Goal: Task Accomplishment & Management: Complete application form

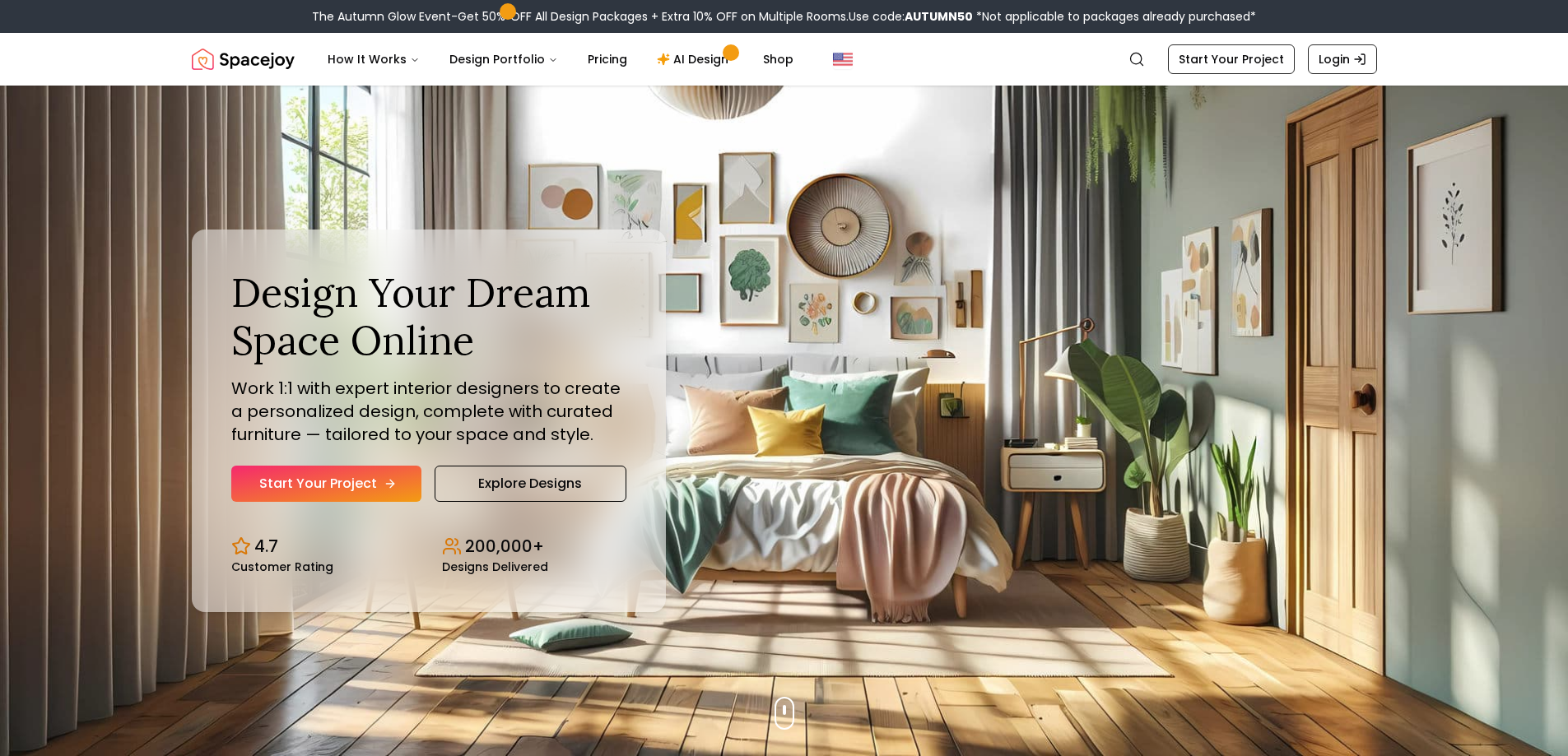
click at [351, 479] on link "Start Your Project" at bounding box center [326, 483] width 190 height 36
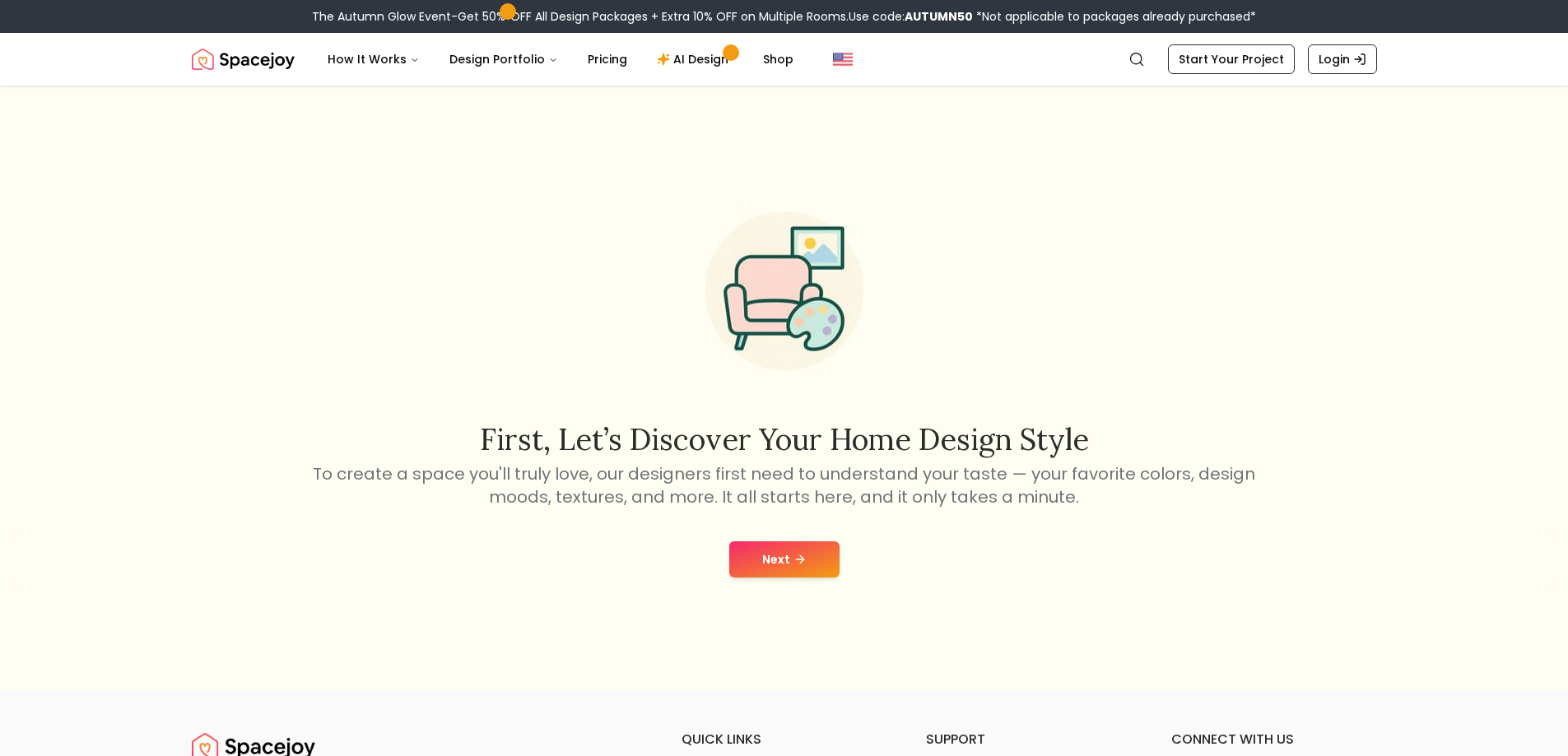
click at [775, 557] on button "Next" at bounding box center [784, 559] width 111 height 36
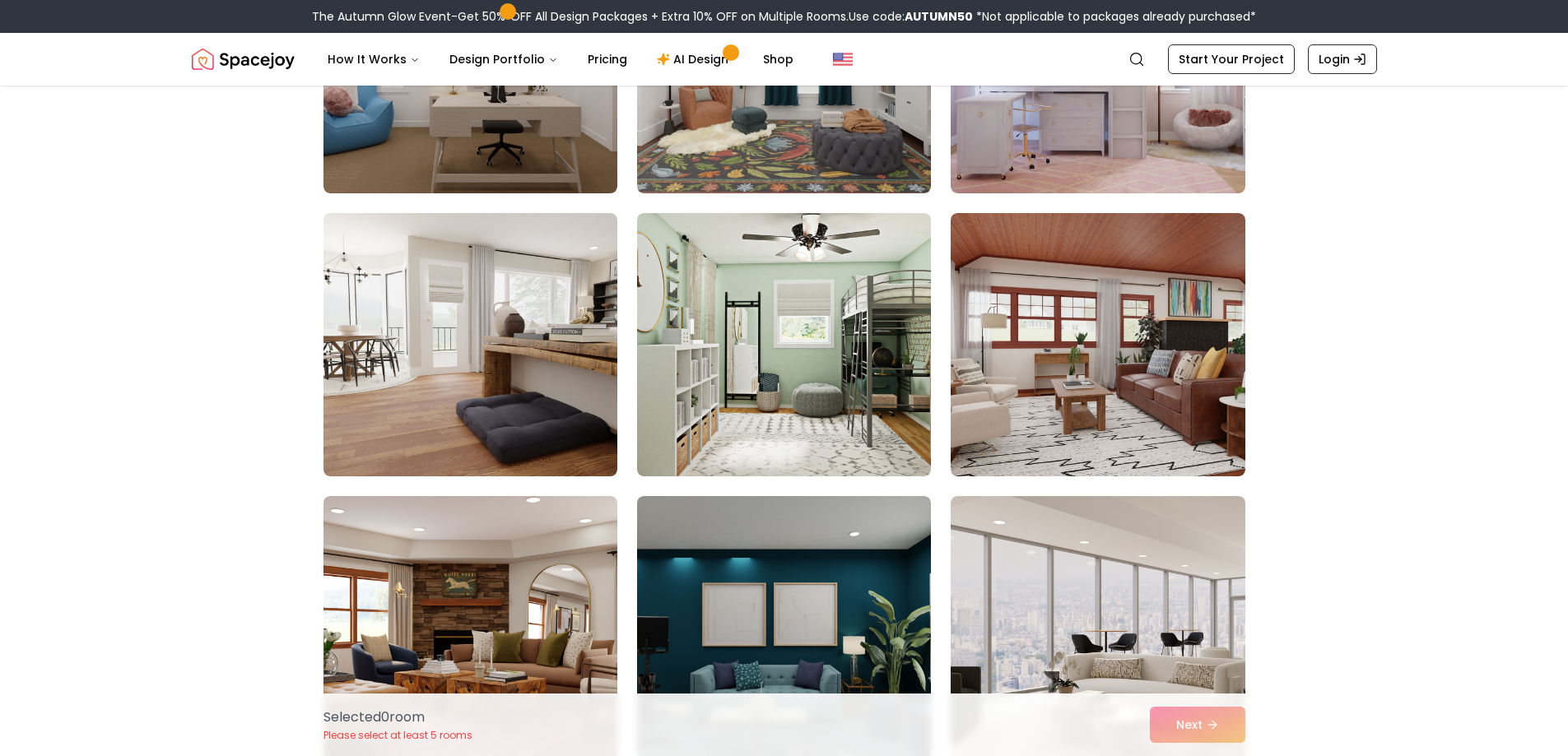
scroll to position [740, 0]
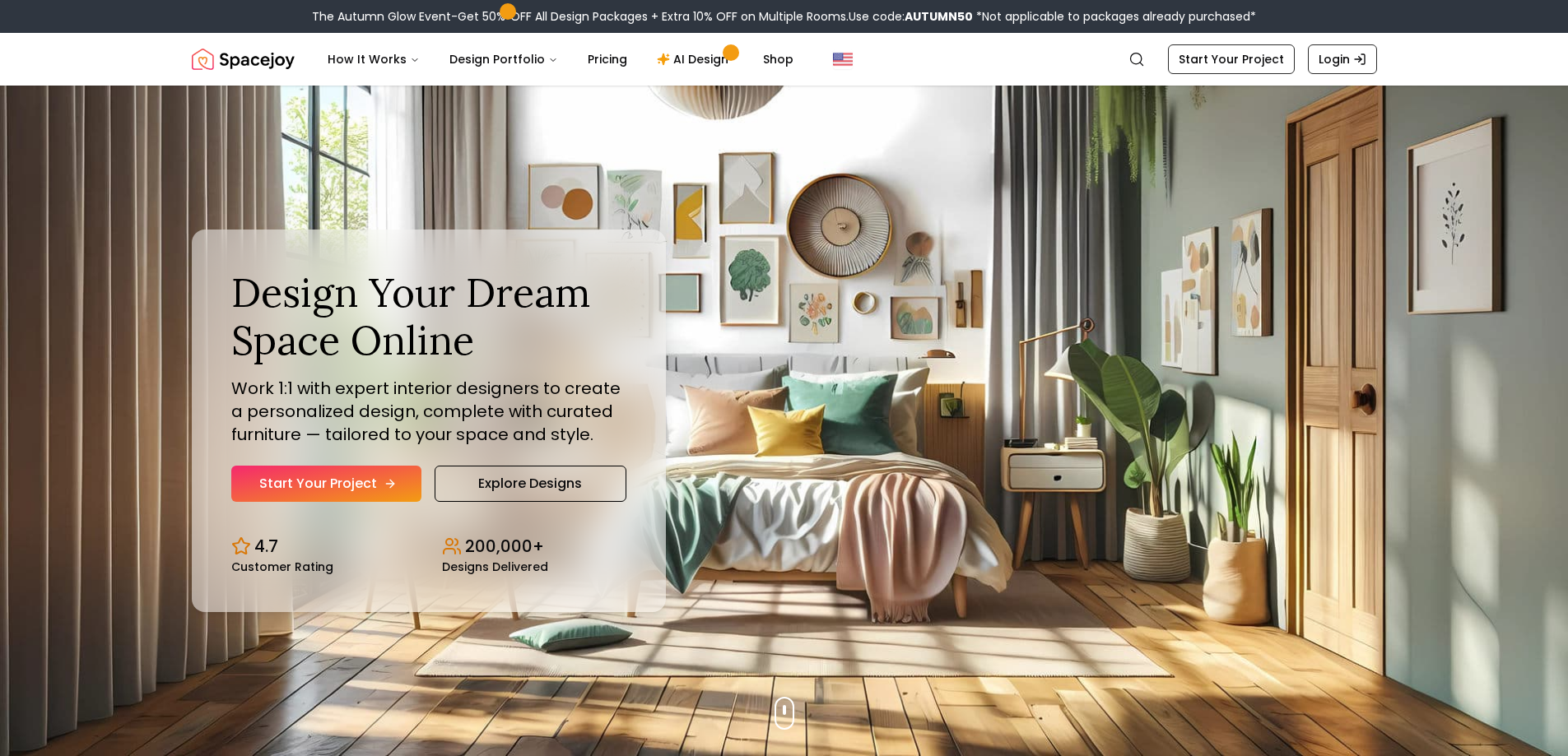
click at [341, 489] on link "Start Your Project" at bounding box center [326, 483] width 190 height 36
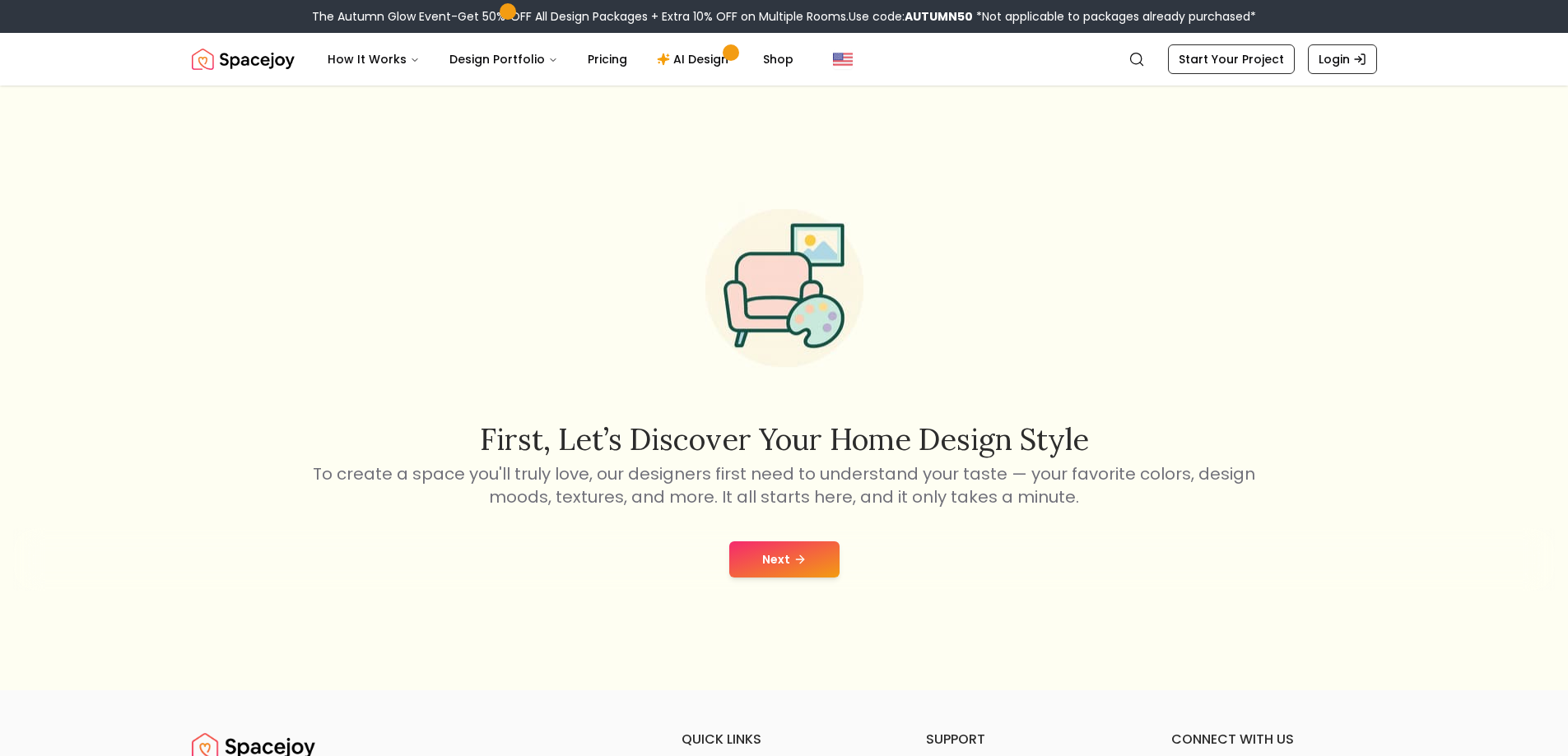
click at [787, 550] on button "Next" at bounding box center [784, 559] width 111 height 36
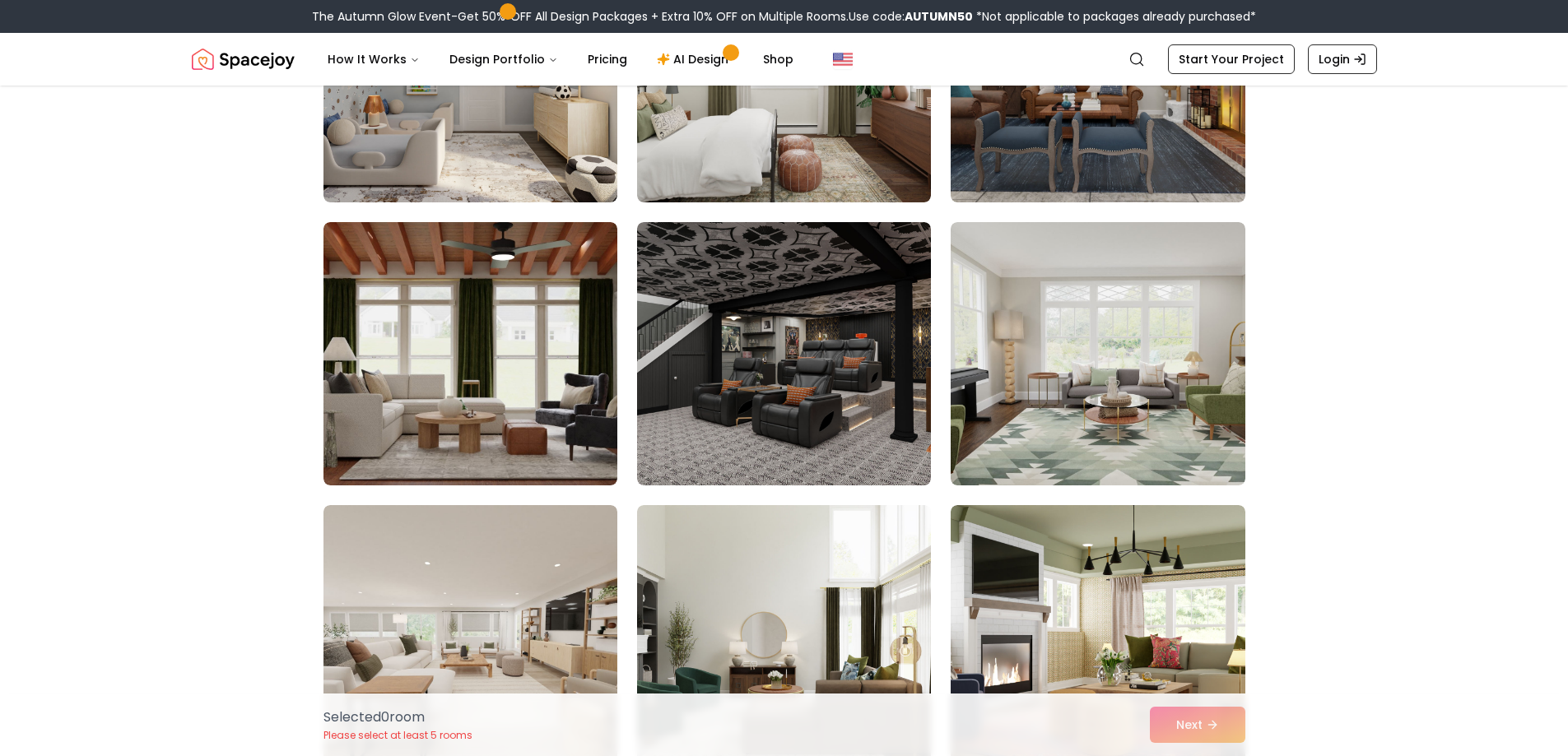
scroll to position [1152, 0]
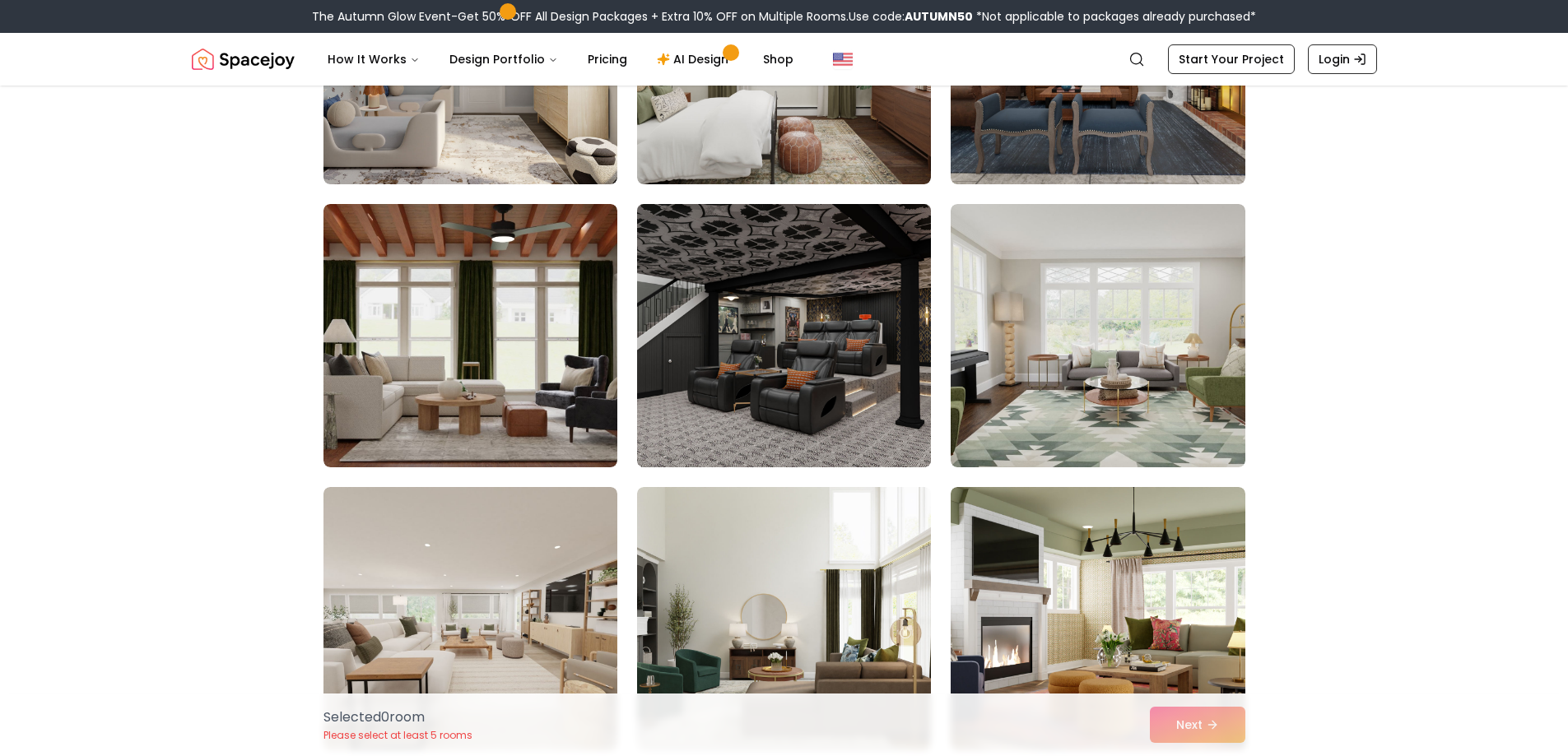
click at [808, 346] on img at bounding box center [784, 335] width 309 height 277
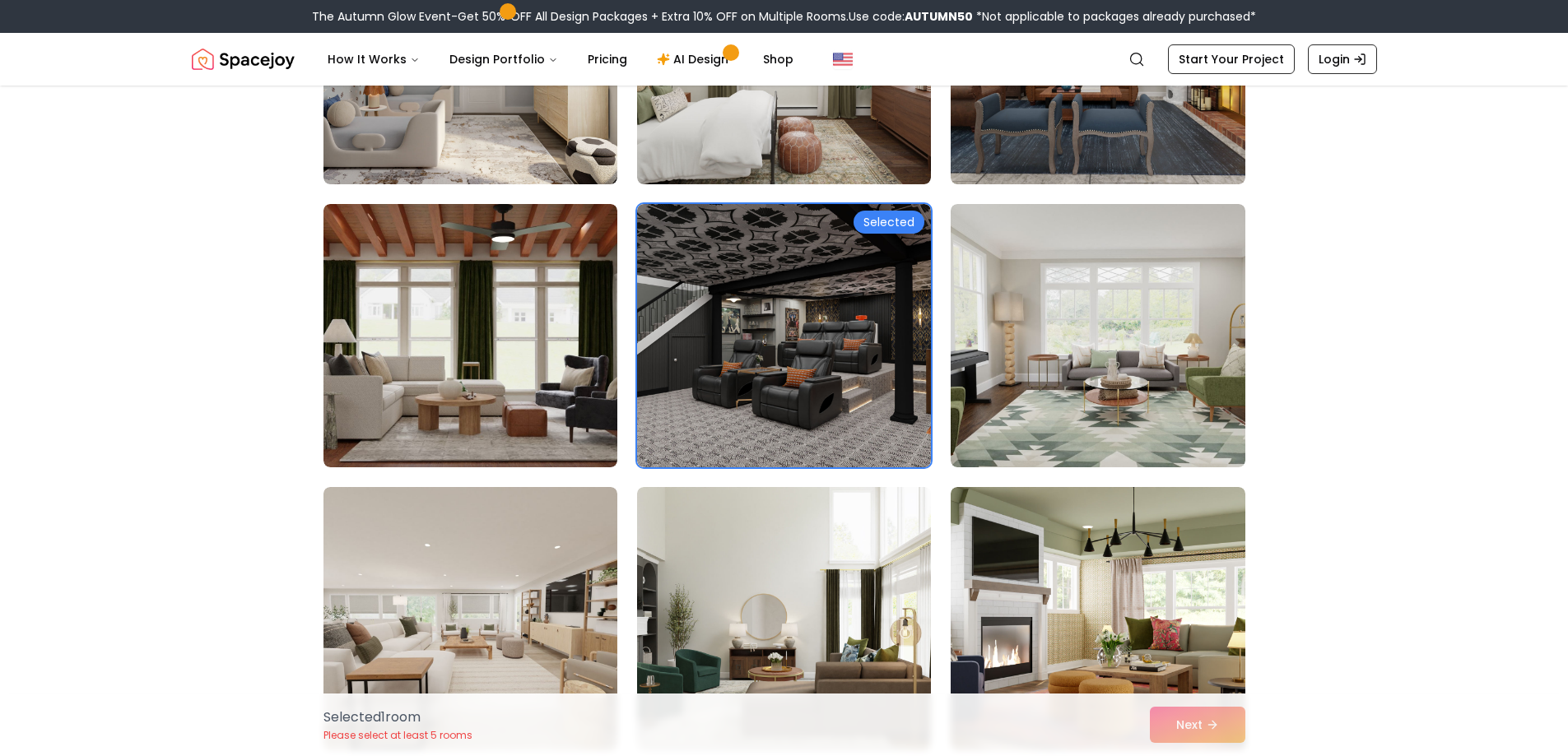
click at [1208, 715] on div "Selected 1 room Please select at least 5 rooms Next" at bounding box center [784, 725] width 948 height 62
click at [1195, 730] on div "Selected 1 room Please select at least 5 rooms Next" at bounding box center [784, 725] width 948 height 62
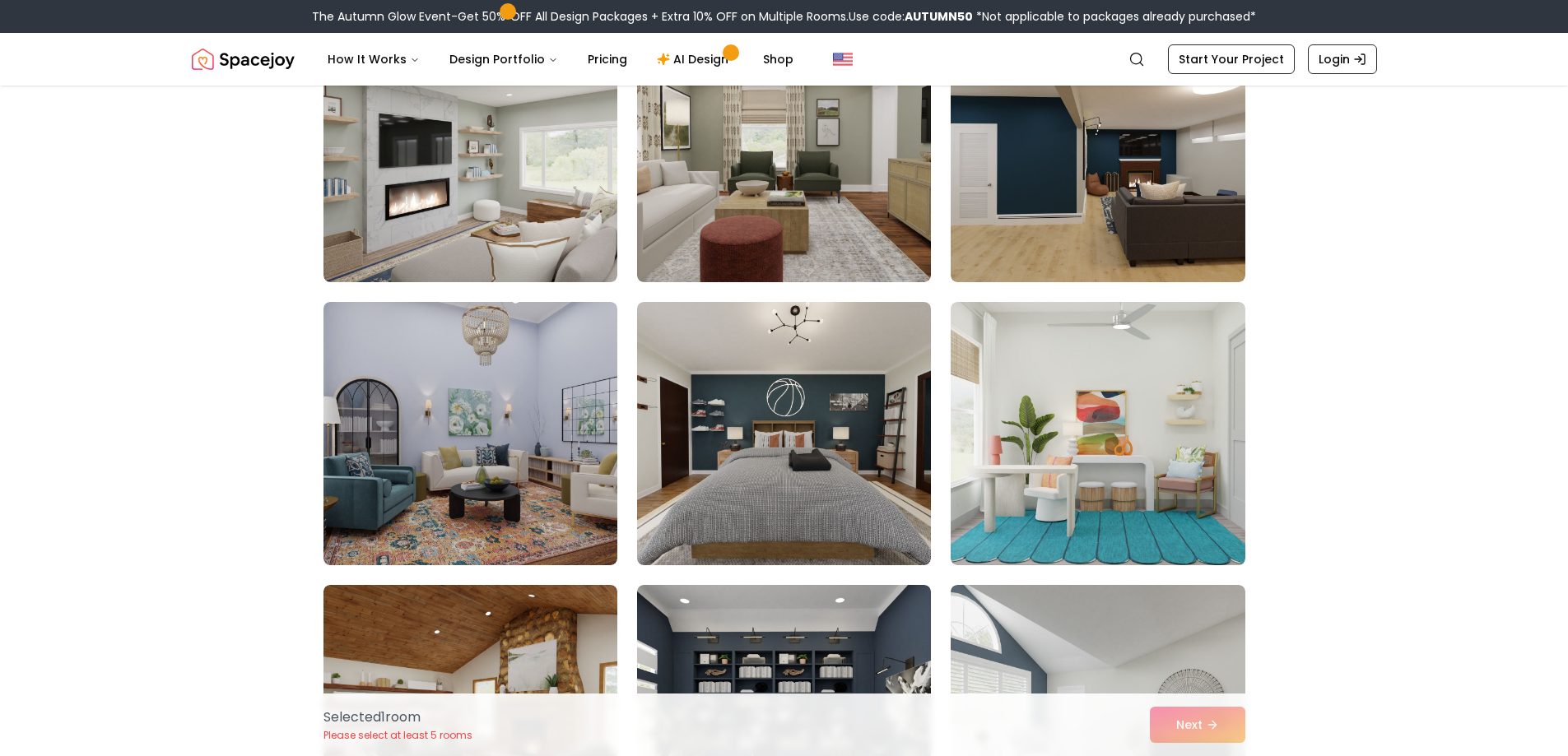
scroll to position [7650, 0]
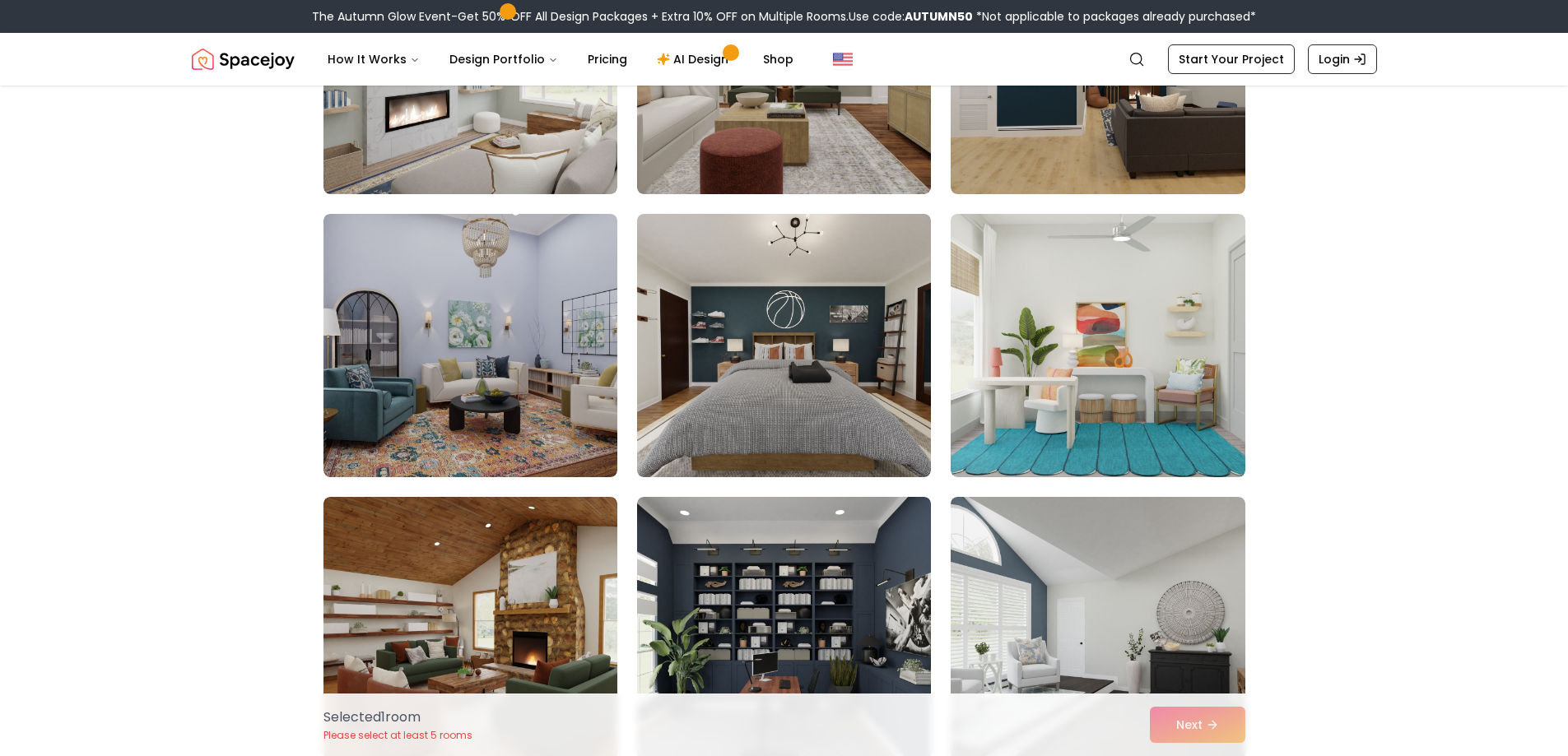
click at [1185, 721] on div "Selected 1 room Please select at least 5 rooms Next" at bounding box center [784, 725] width 948 height 62
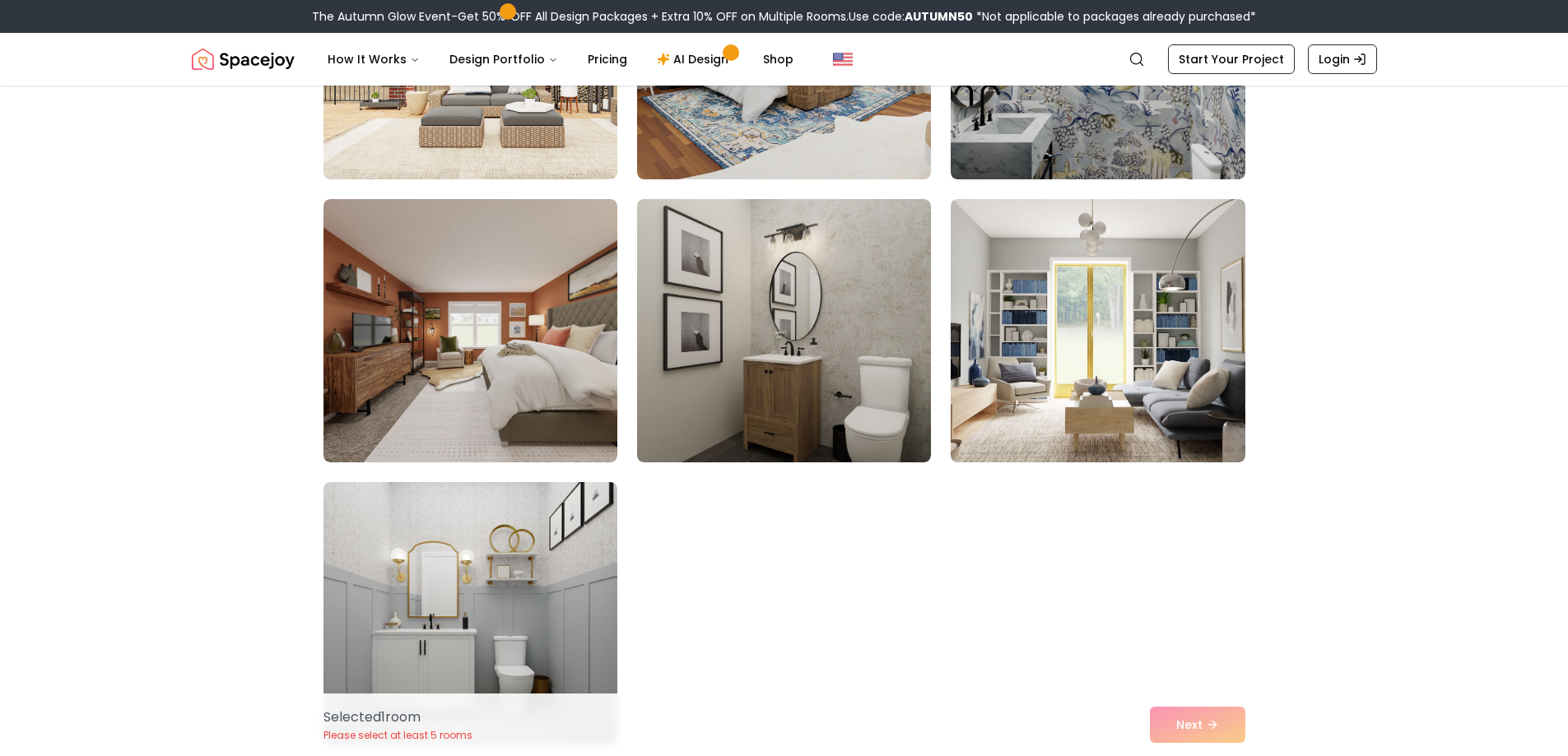
scroll to position [9295, 0]
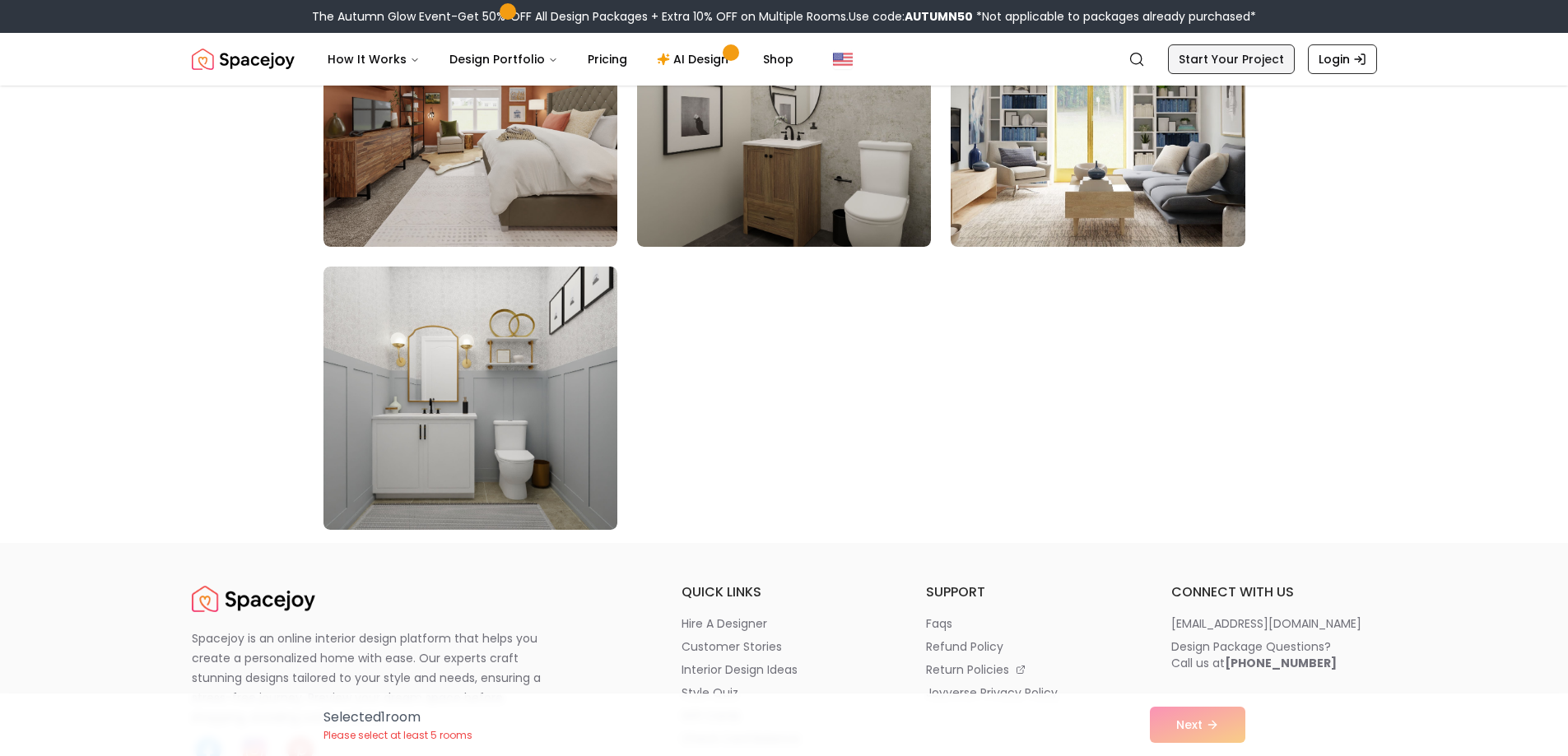
click at [1226, 58] on link "Start Your Project" at bounding box center [1231, 59] width 127 height 30
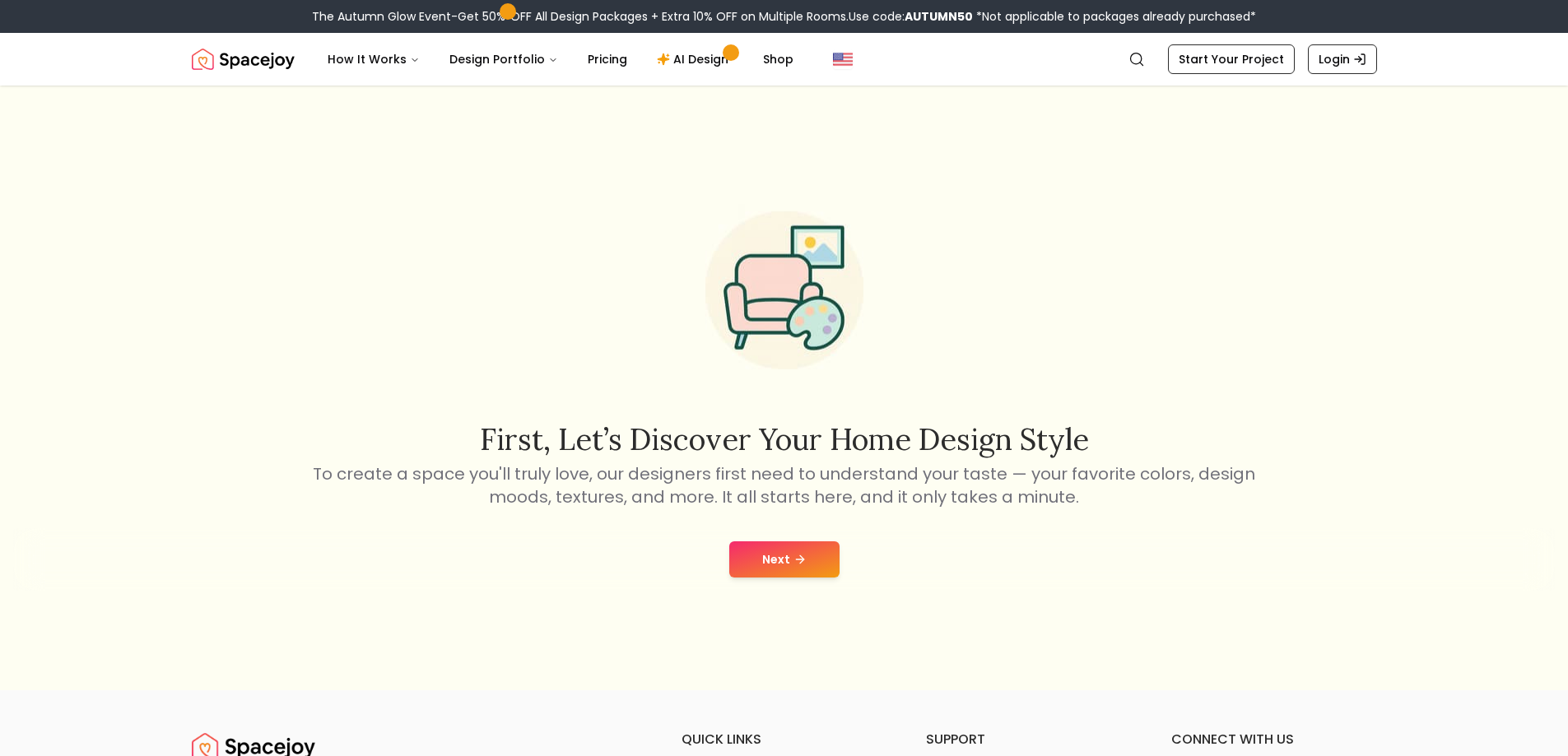
click at [782, 542] on button "Next" at bounding box center [784, 559] width 111 height 36
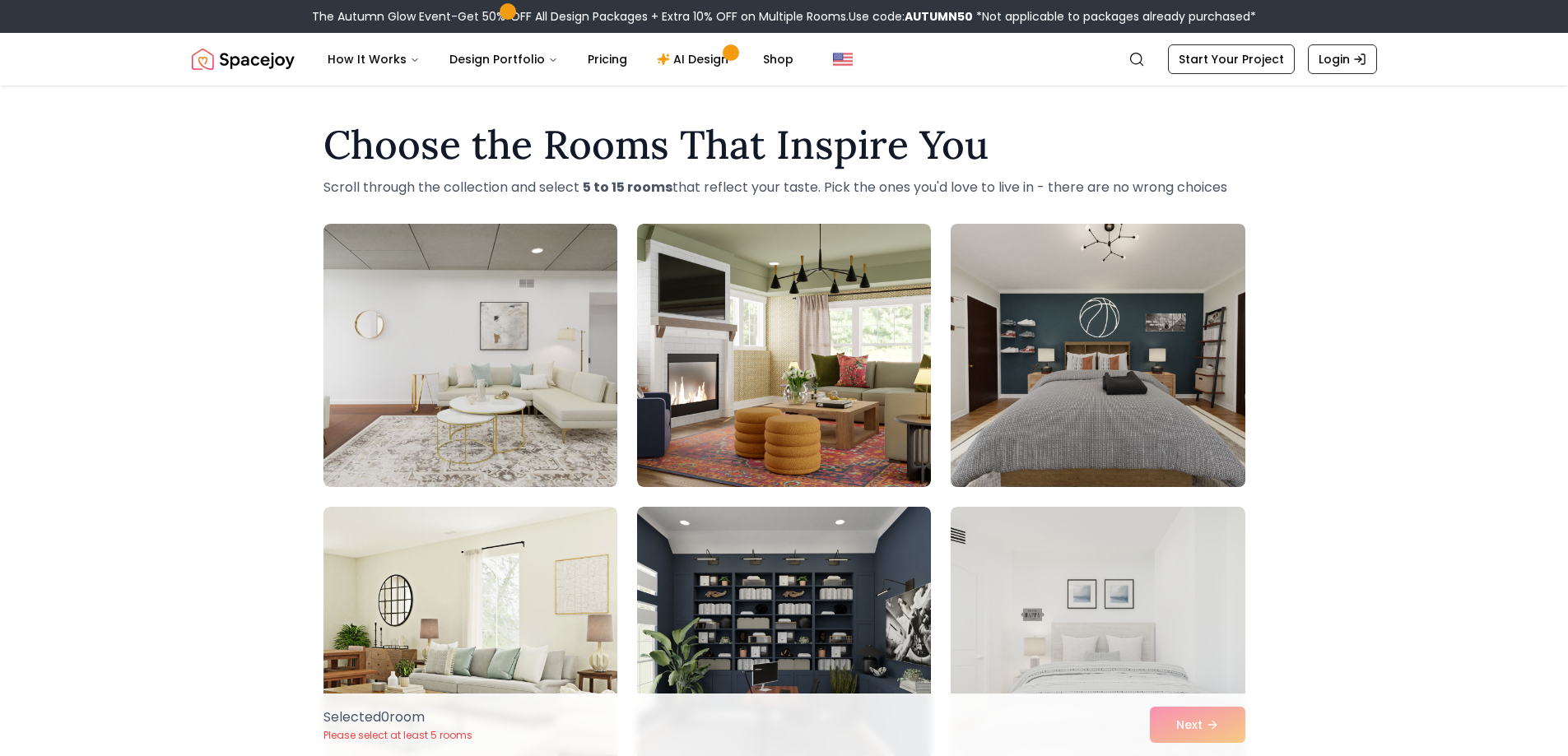
click at [1099, 389] on img at bounding box center [1097, 355] width 309 height 277
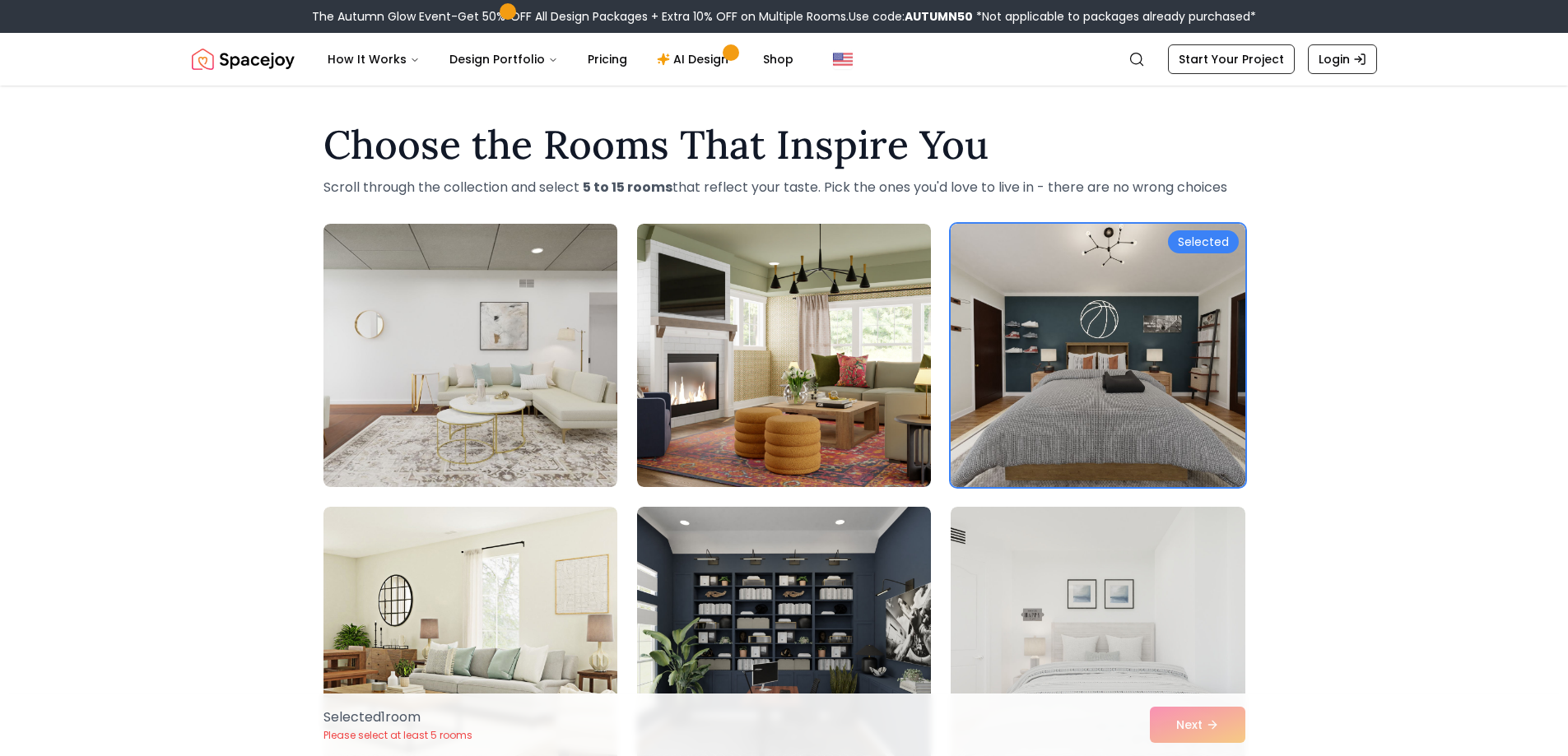
click at [1182, 728] on div "Selected 1 room Please select at least 5 rooms Next" at bounding box center [784, 725] width 948 height 62
click at [1183, 726] on div "Selected 1 room Please select at least 5 rooms Next" at bounding box center [784, 725] width 948 height 62
click at [505, 305] on img at bounding box center [470, 355] width 309 height 277
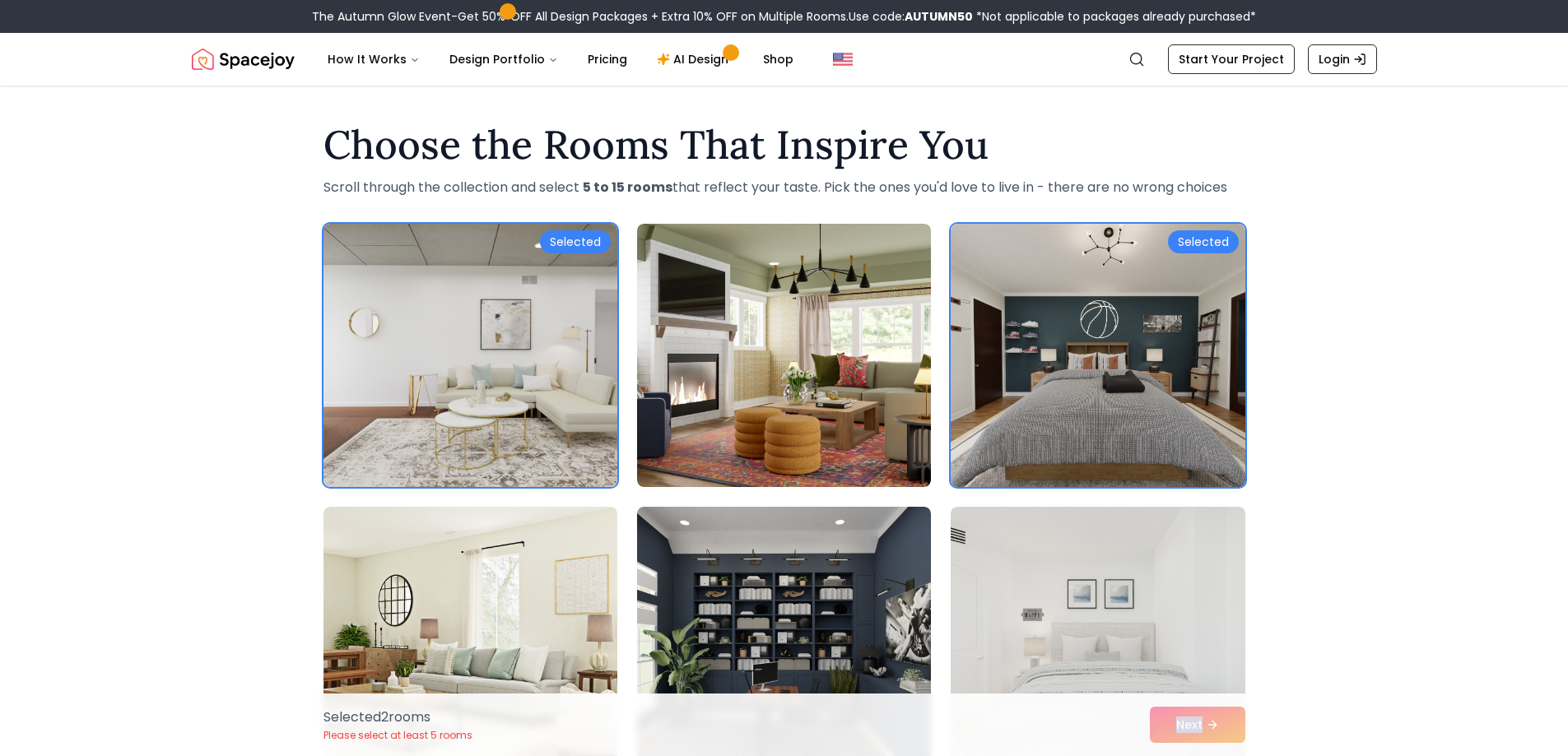
click at [552, 331] on img at bounding box center [470, 355] width 309 height 277
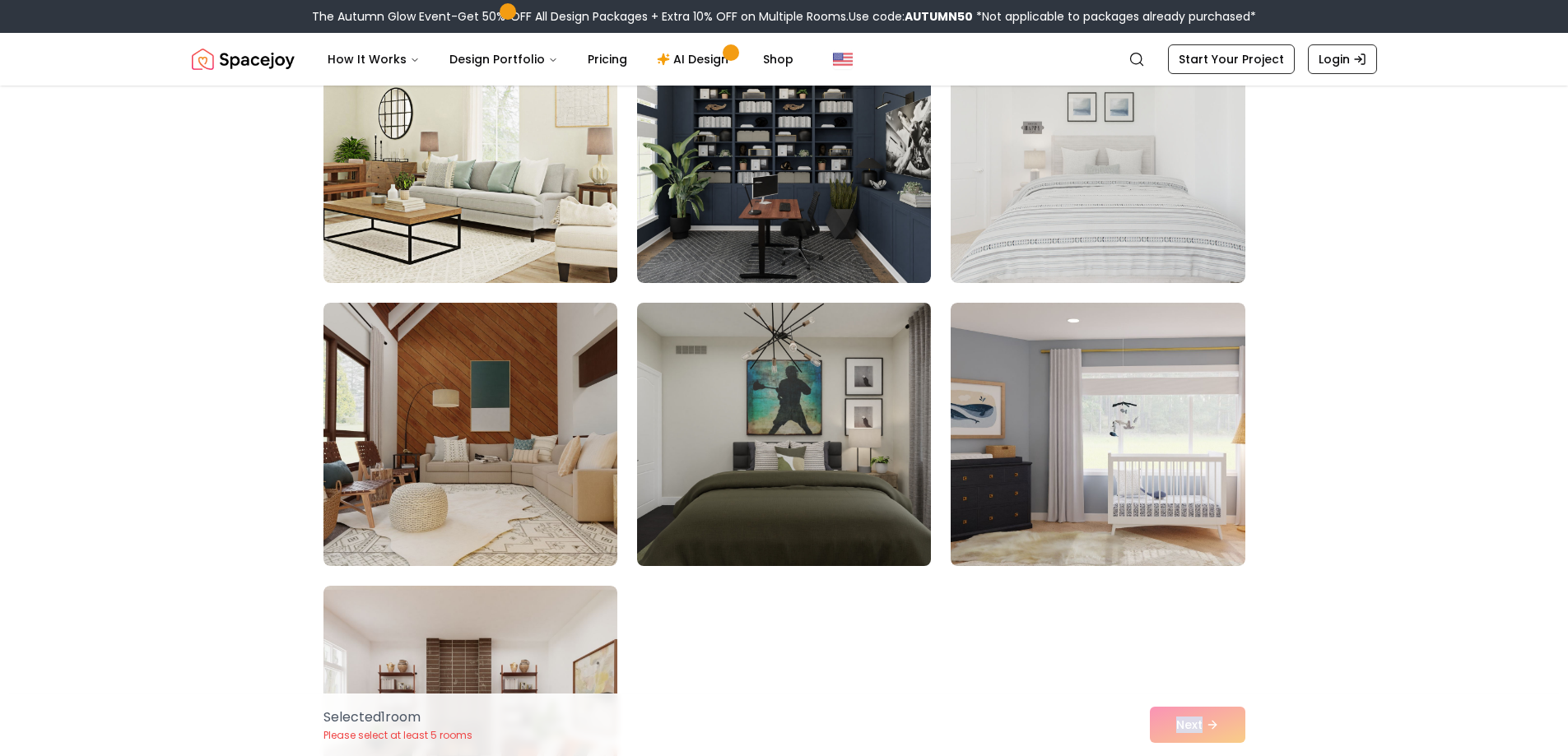
scroll to position [494, 0]
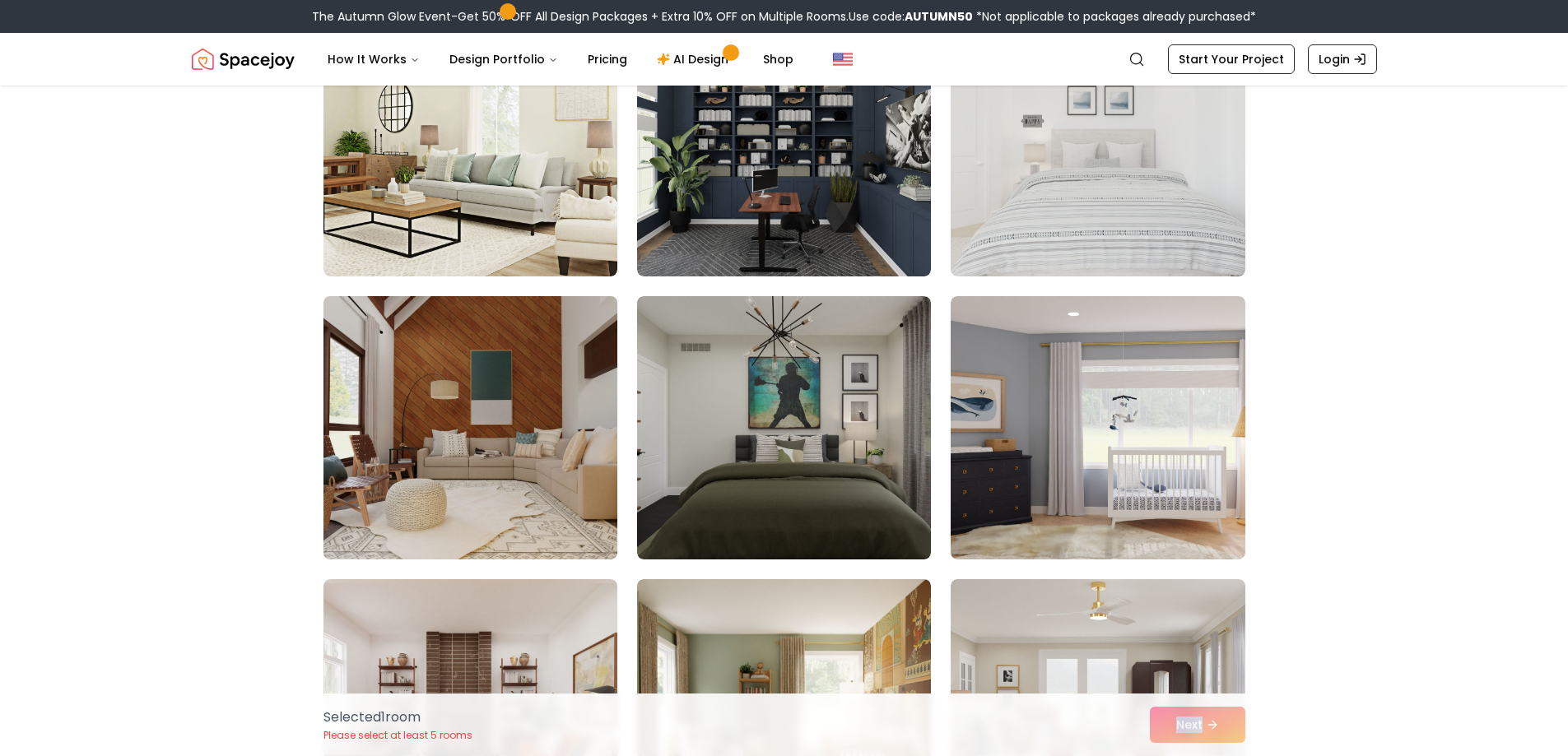
click at [483, 389] on img at bounding box center [470, 427] width 309 height 277
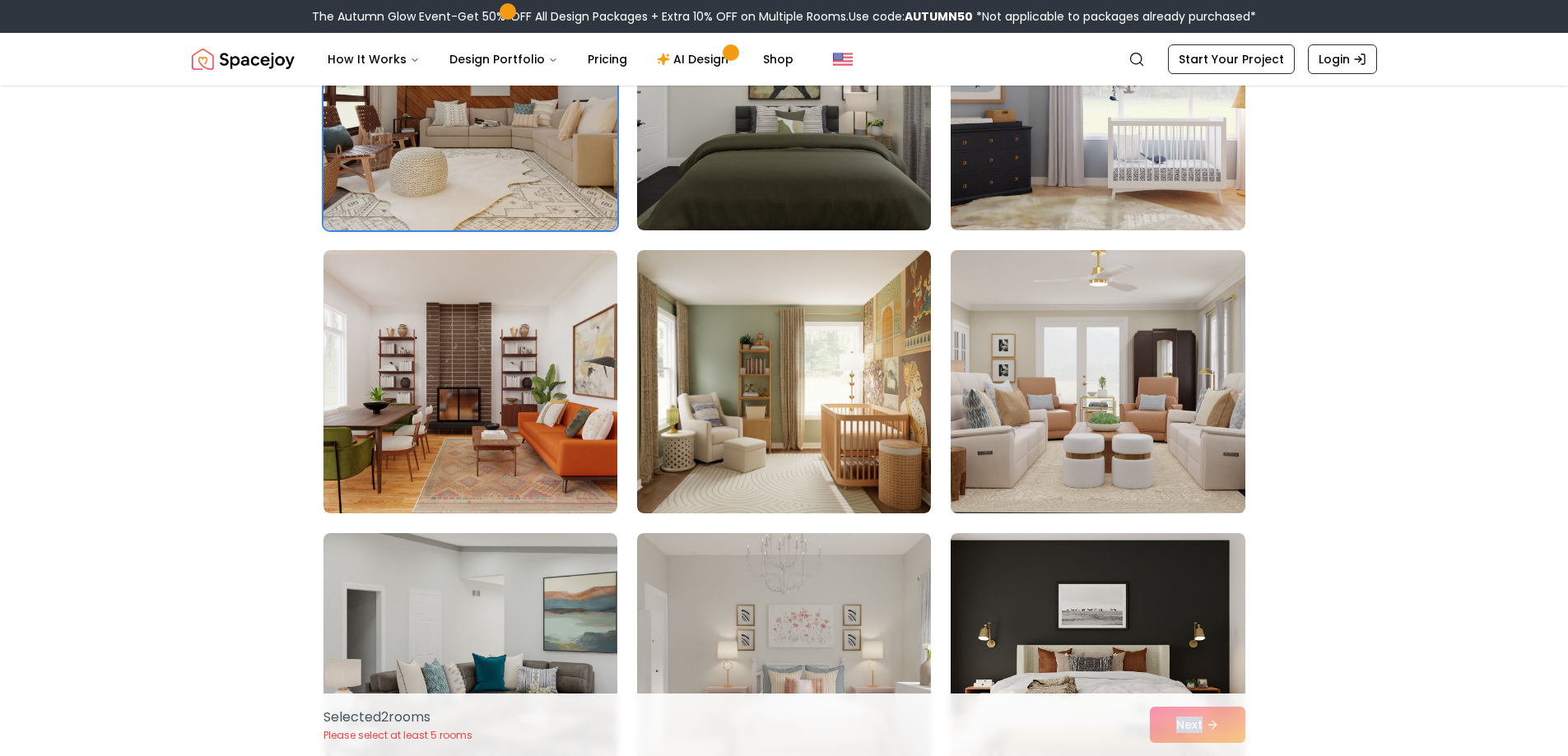
scroll to position [904, 0]
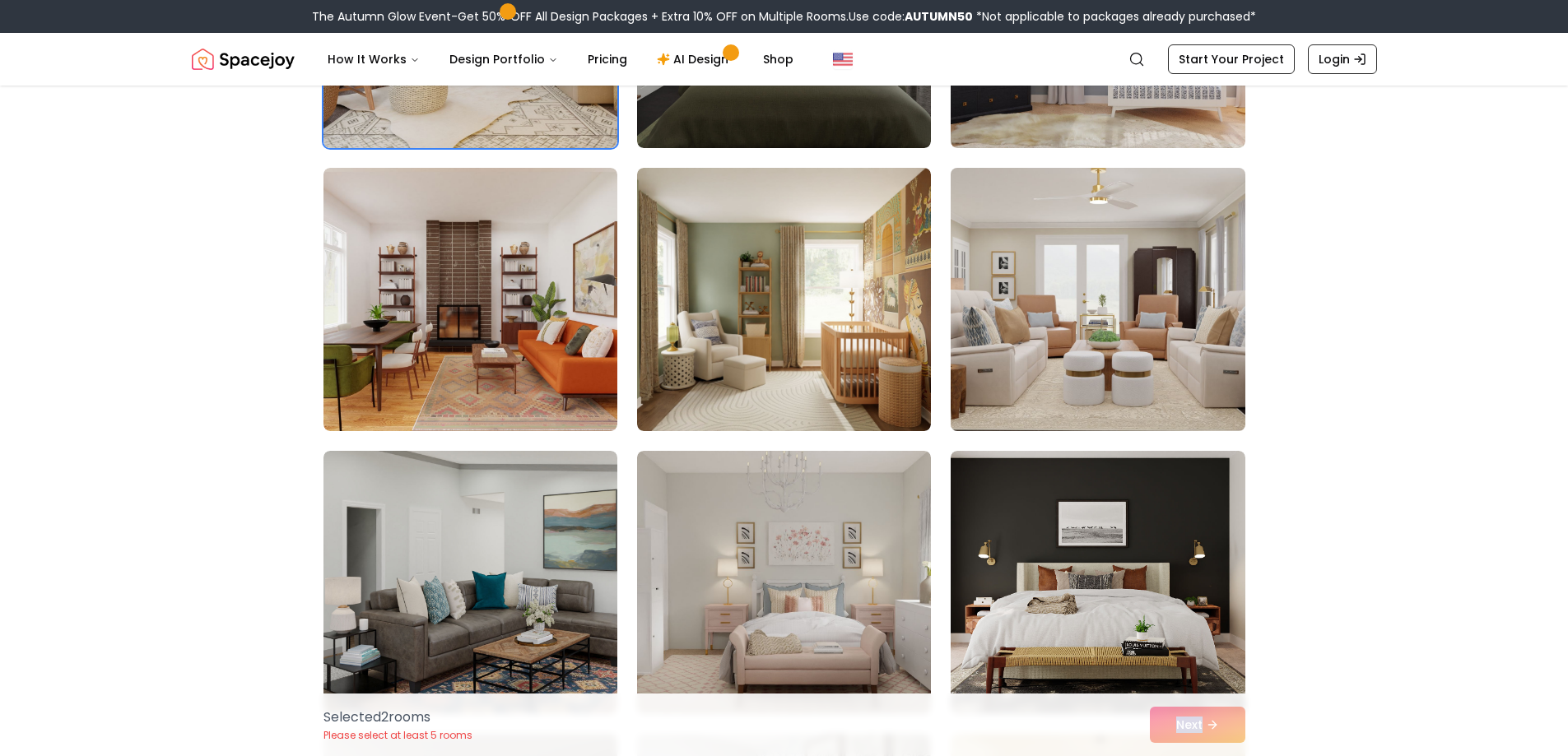
click at [1059, 335] on img at bounding box center [1097, 299] width 309 height 277
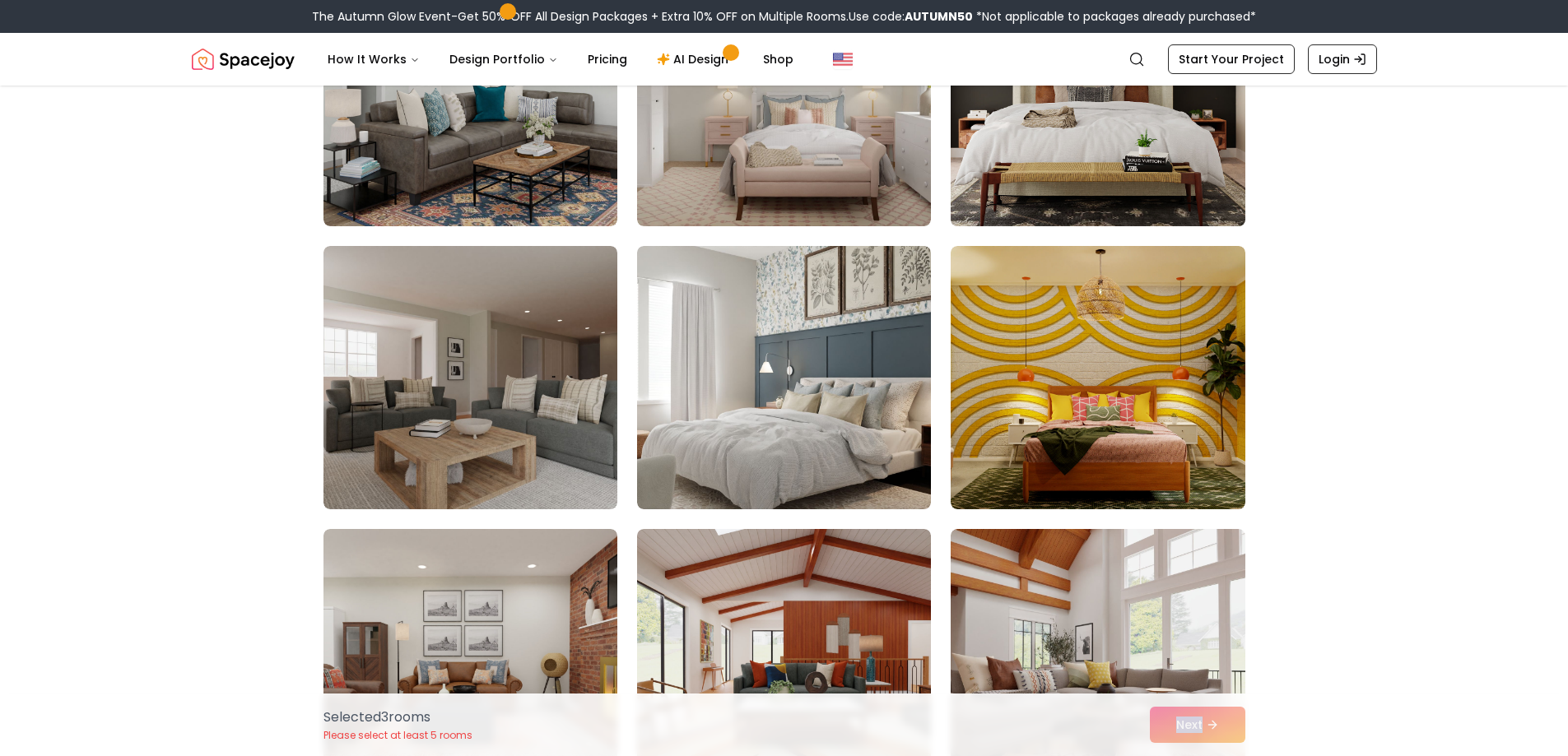
scroll to position [1398, 0]
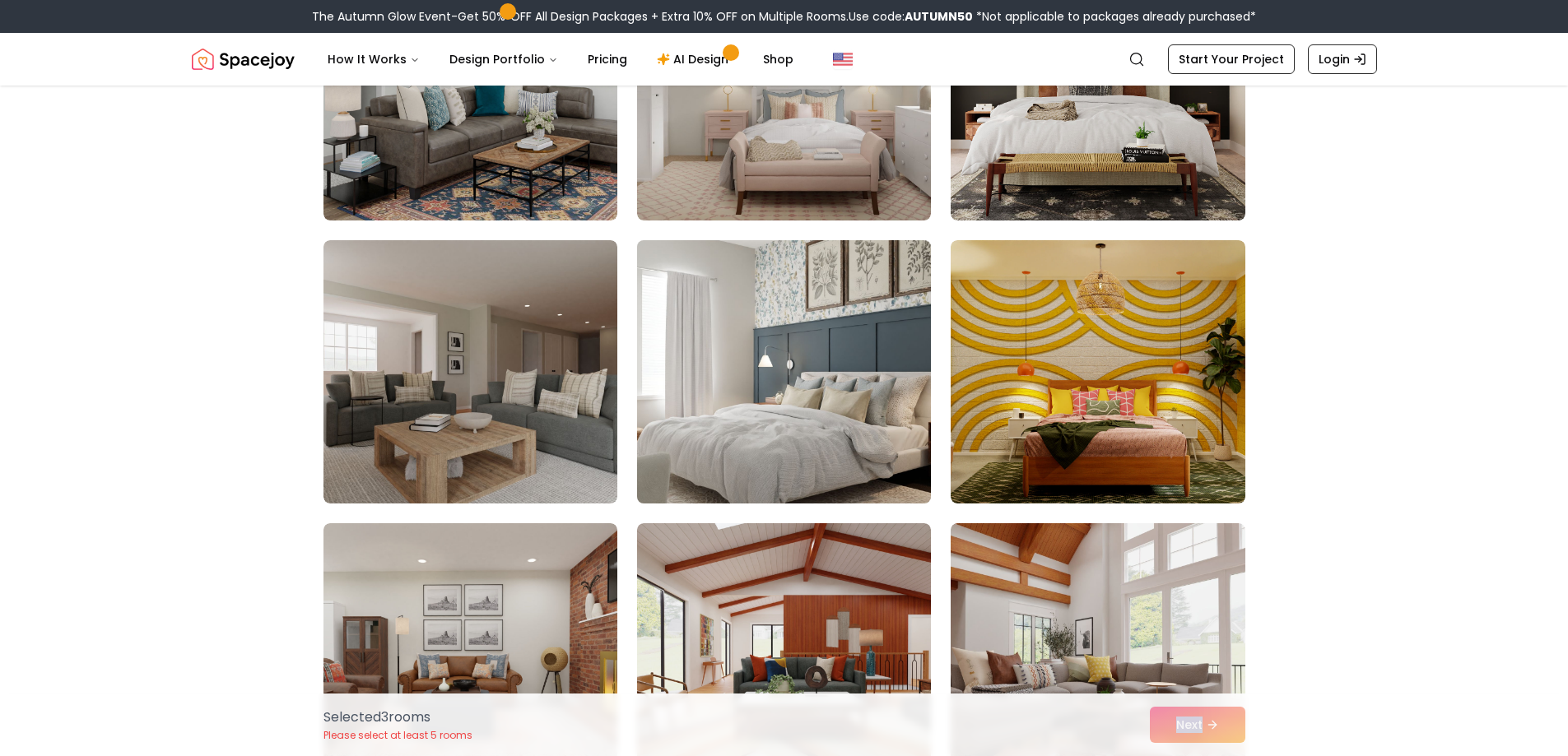
click at [854, 405] on img at bounding box center [784, 372] width 309 height 277
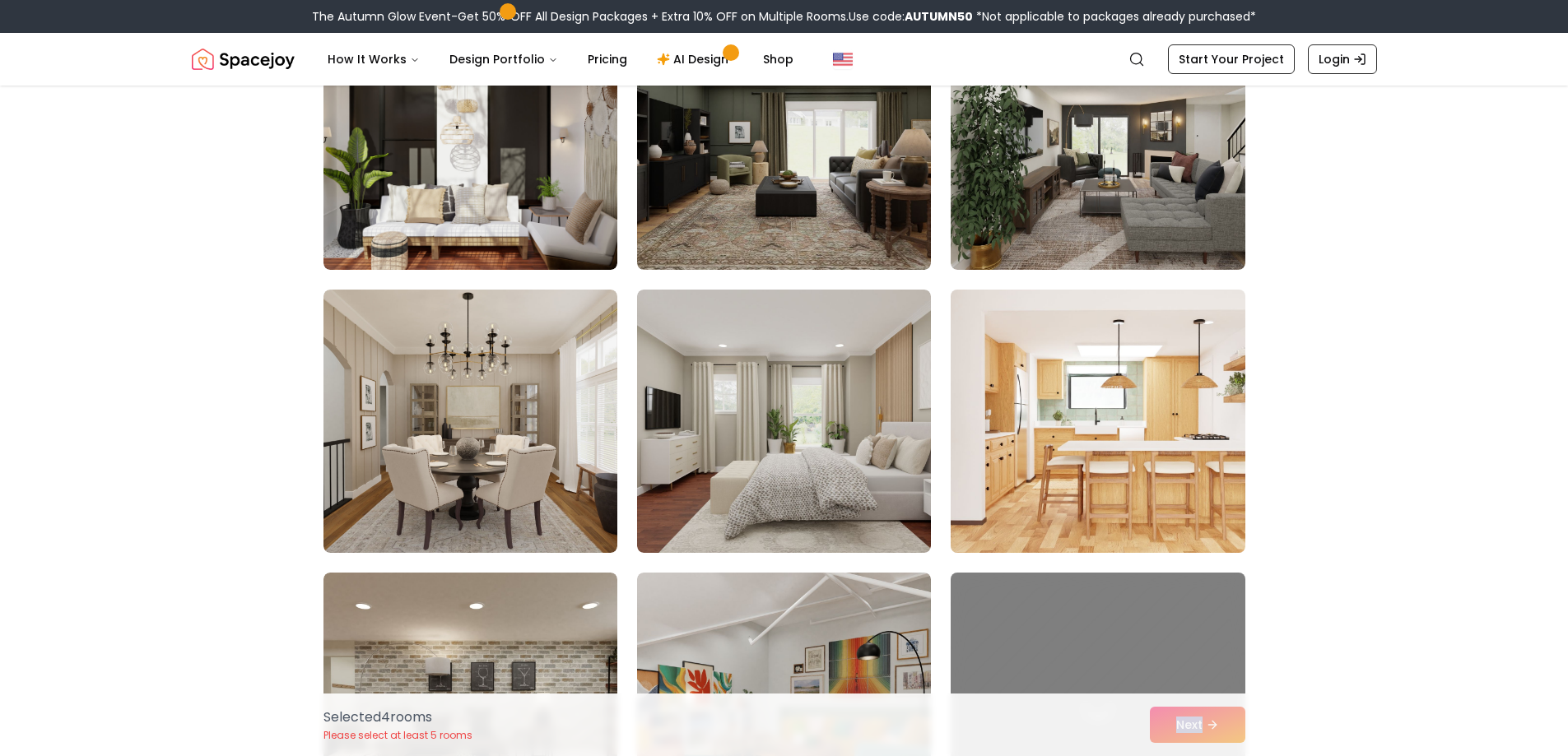
scroll to position [2221, 0]
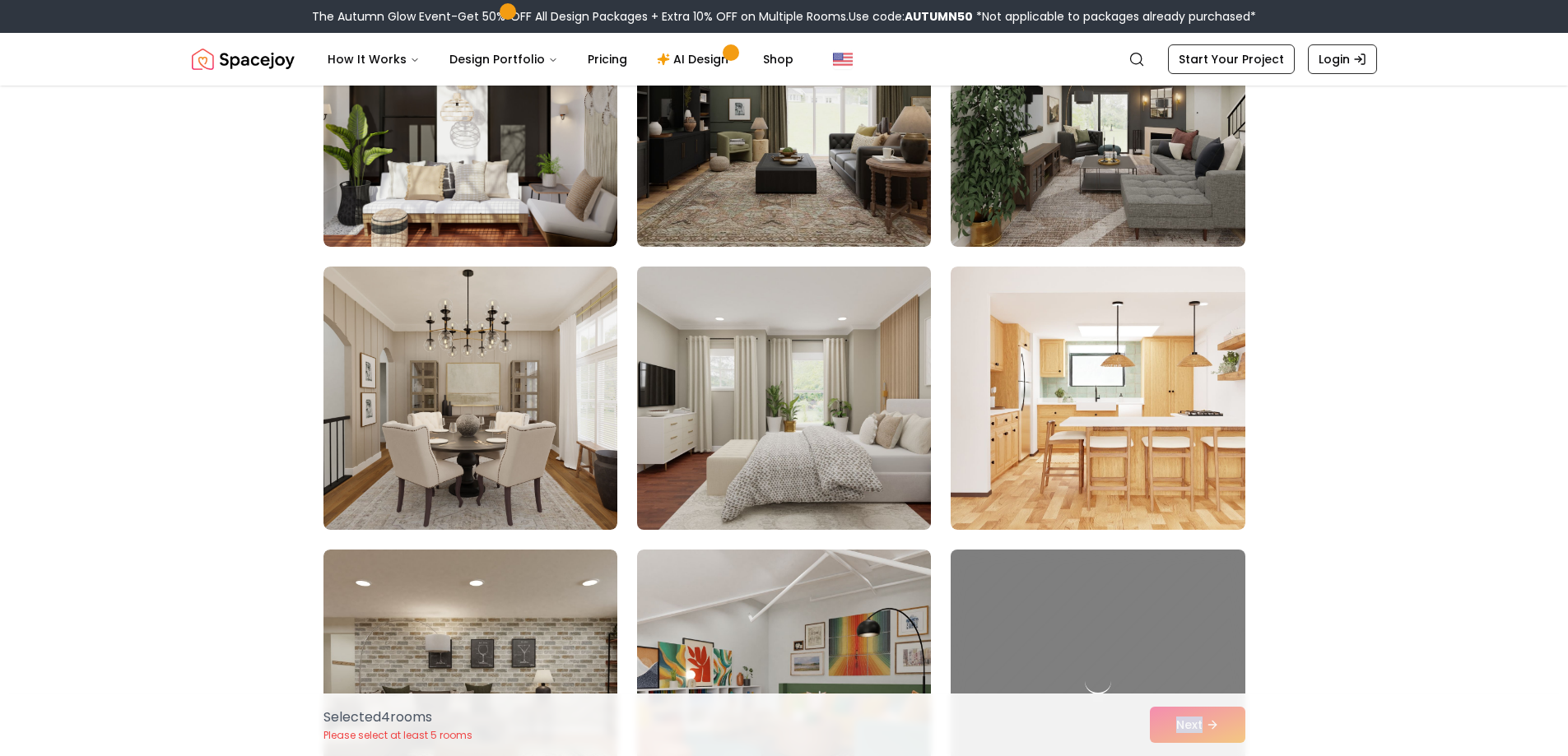
click at [836, 444] on img at bounding box center [784, 398] width 309 height 277
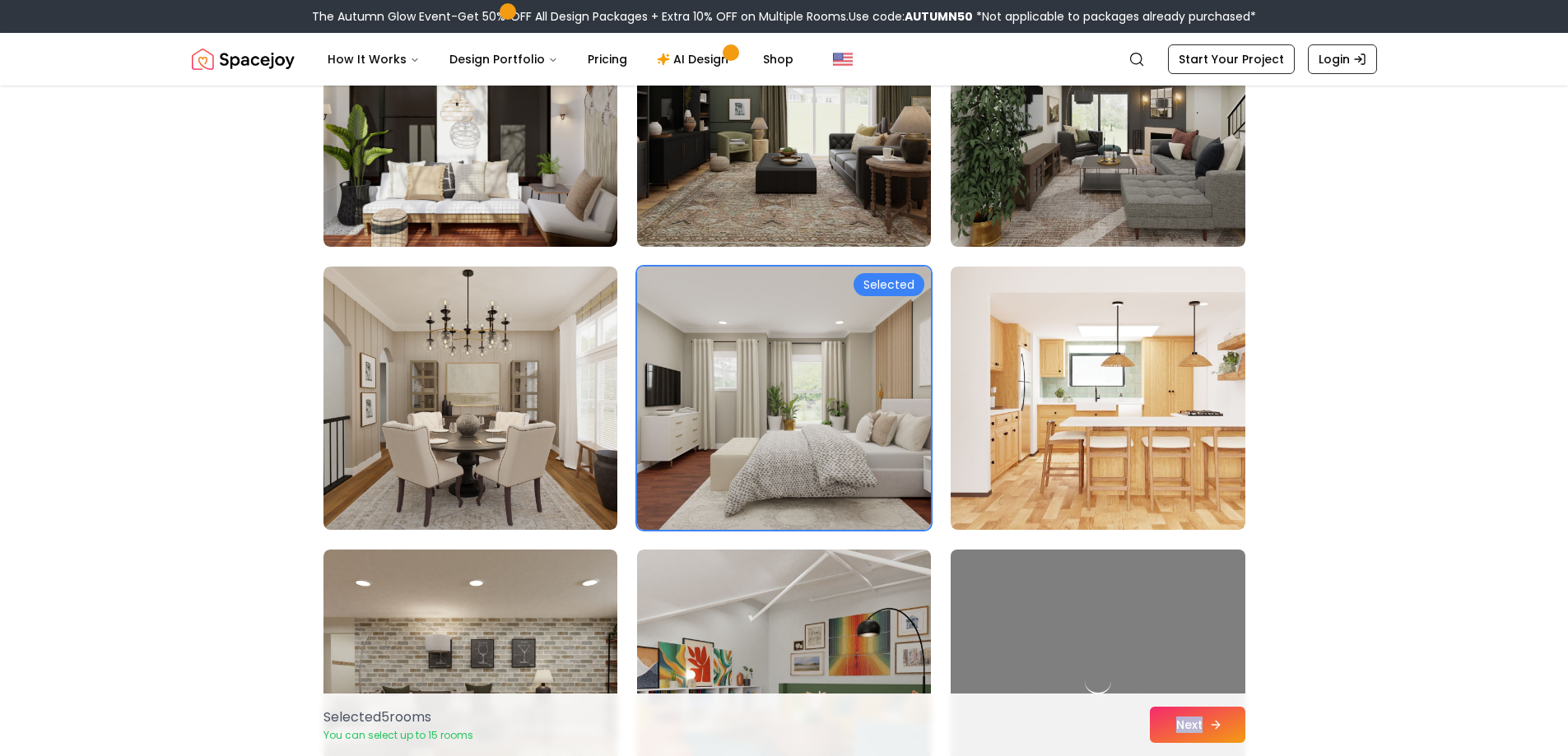
click at [1200, 720] on button "Next" at bounding box center [1197, 724] width 95 height 36
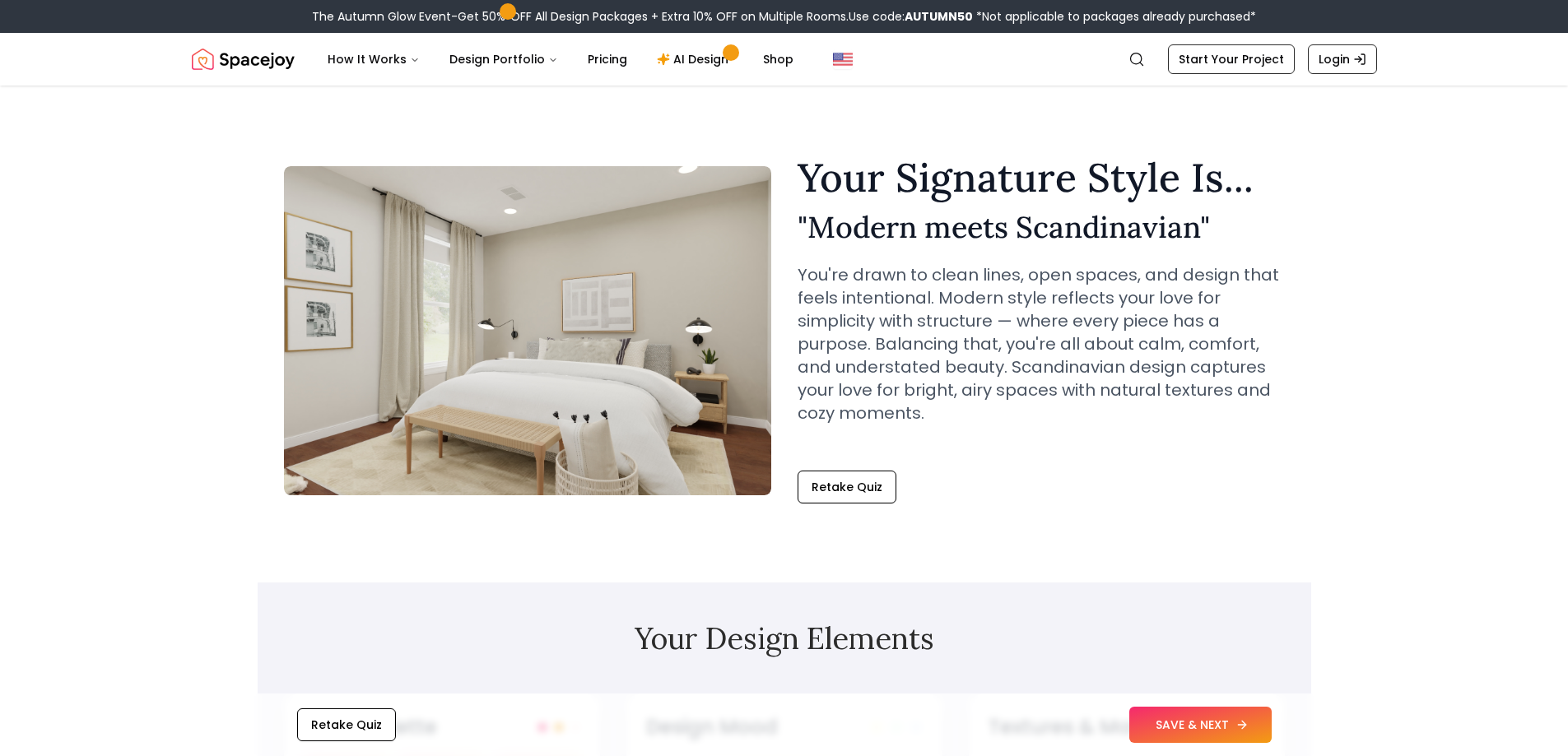
click at [1200, 720] on button "SAVE & NEXT" at bounding box center [1200, 724] width 143 height 36
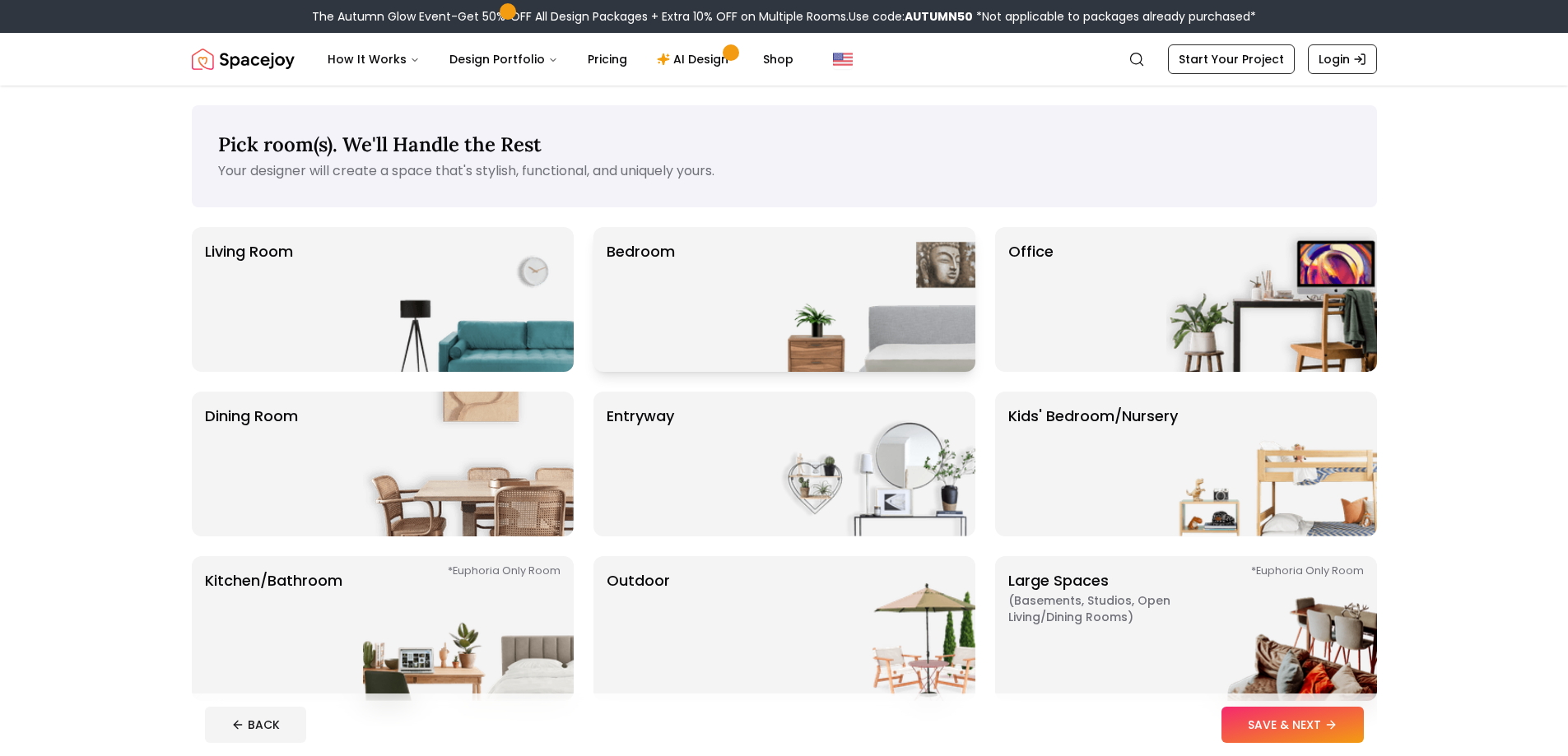
click at [825, 323] on img at bounding box center [869, 299] width 211 height 145
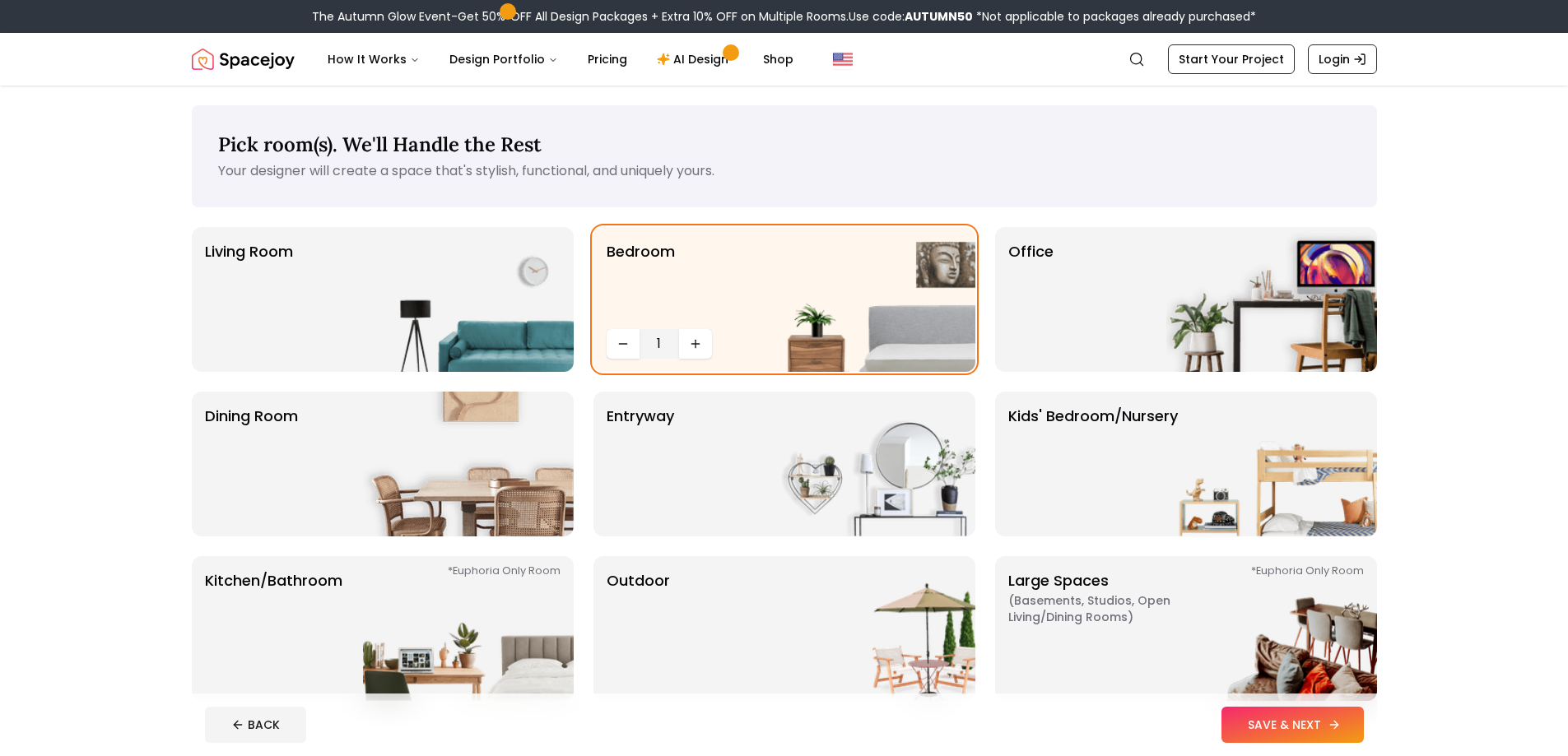
click at [1278, 719] on button "SAVE & NEXT" at bounding box center [1292, 724] width 143 height 36
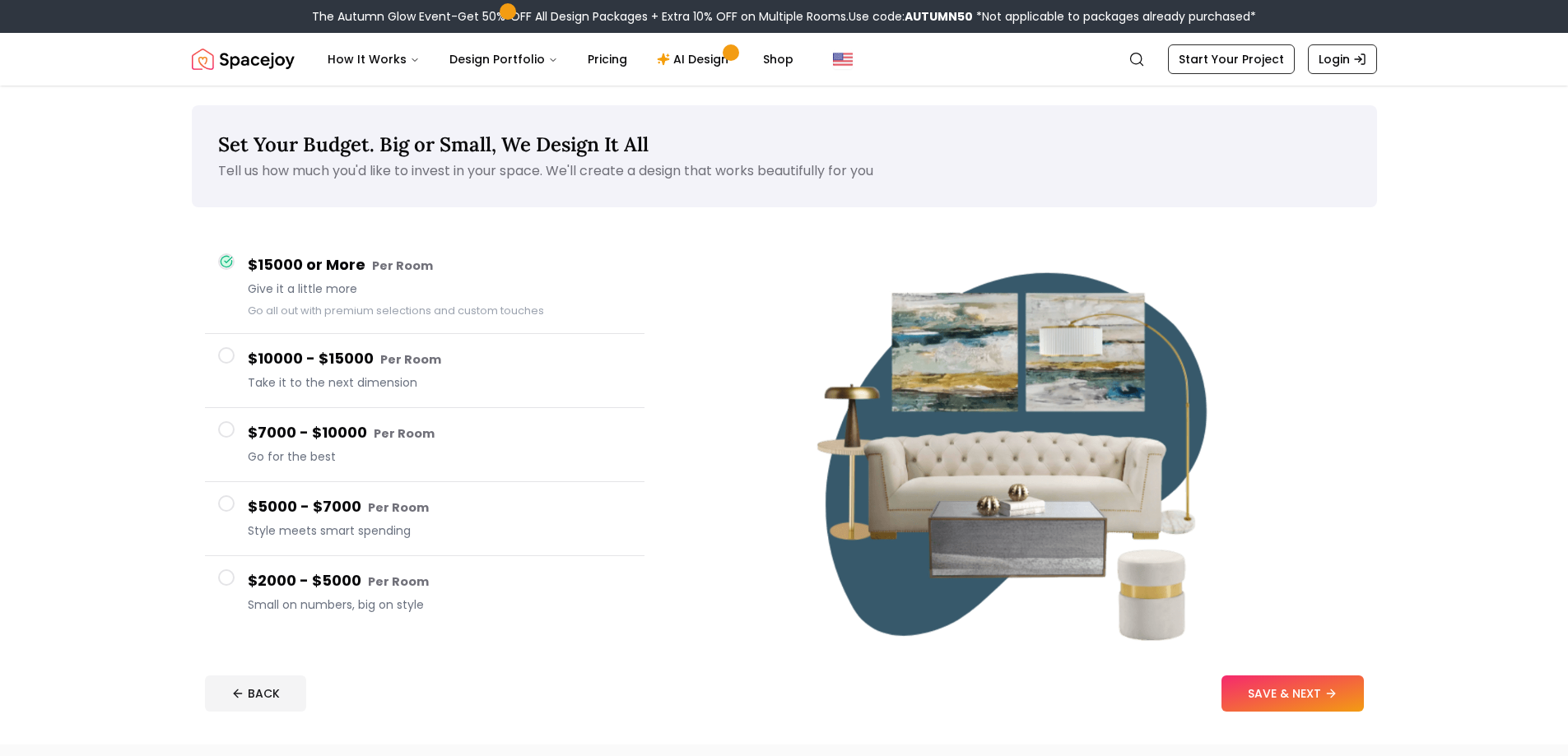
click at [226, 577] on span at bounding box center [226, 577] width 17 height 16
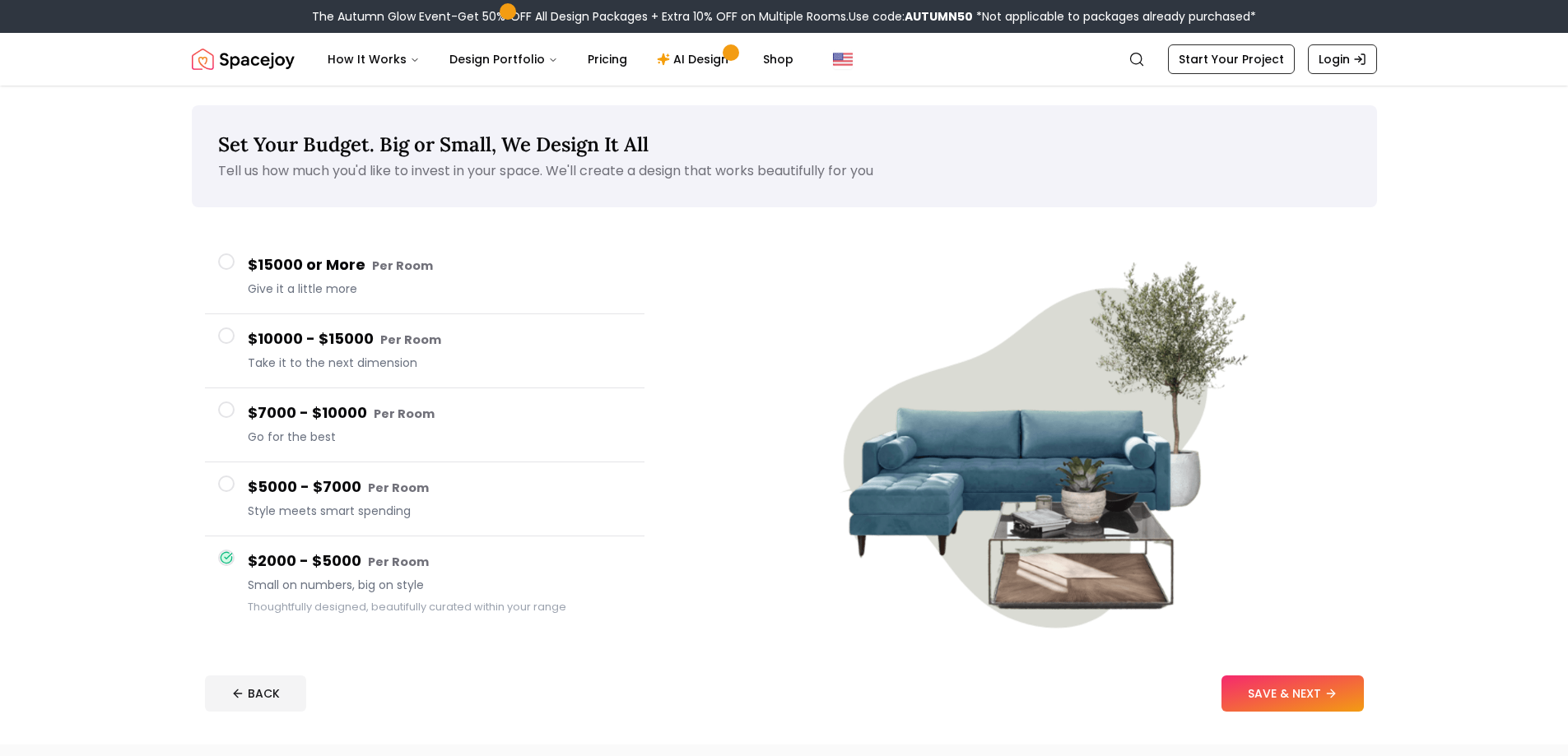
click at [1257, 673] on footer "BACK SAVE & NEXT" at bounding box center [784, 693] width 1185 height 62
click at [1261, 685] on button "SAVE & NEXT" at bounding box center [1292, 693] width 143 height 36
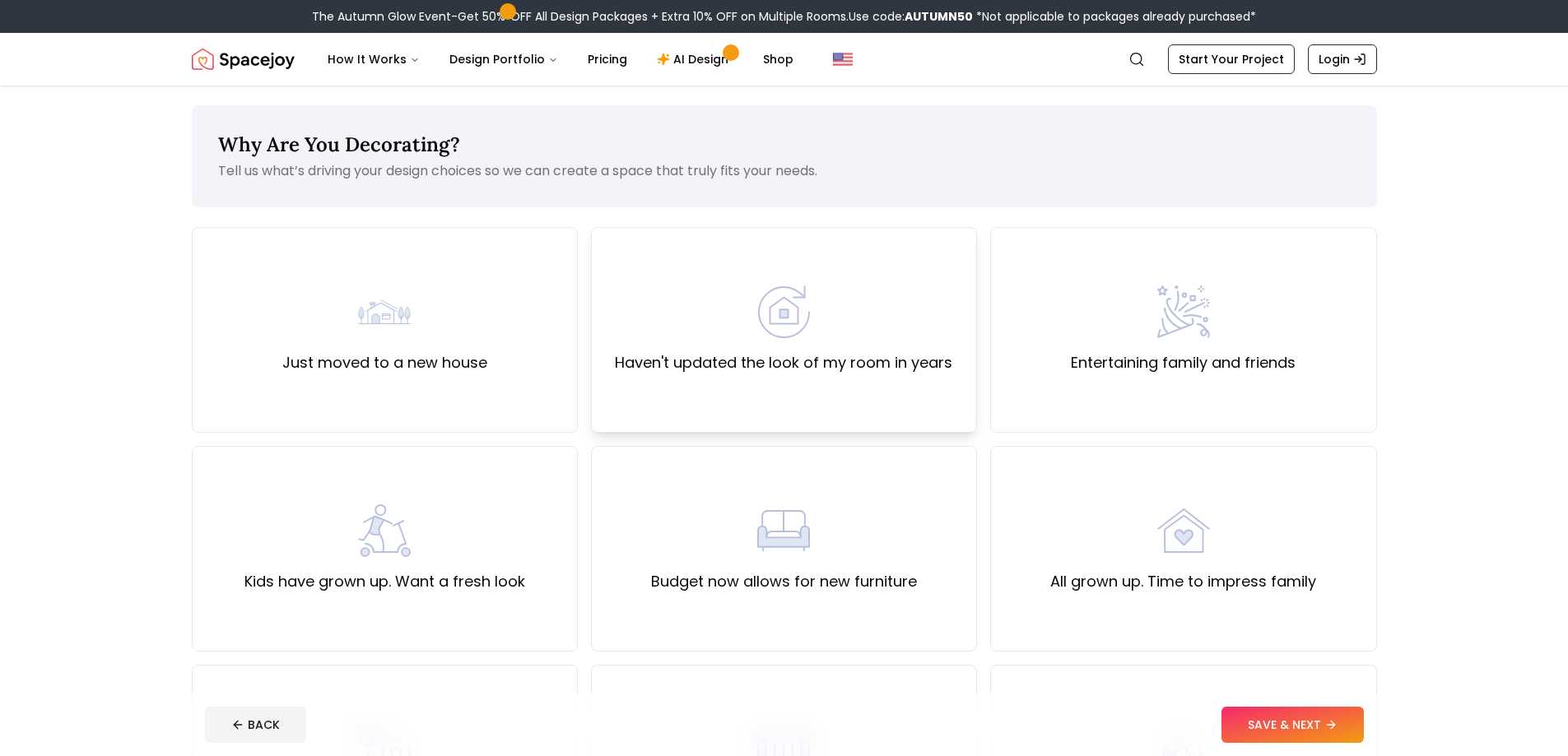
click at [790, 310] on img at bounding box center [784, 312] width 52 height 52
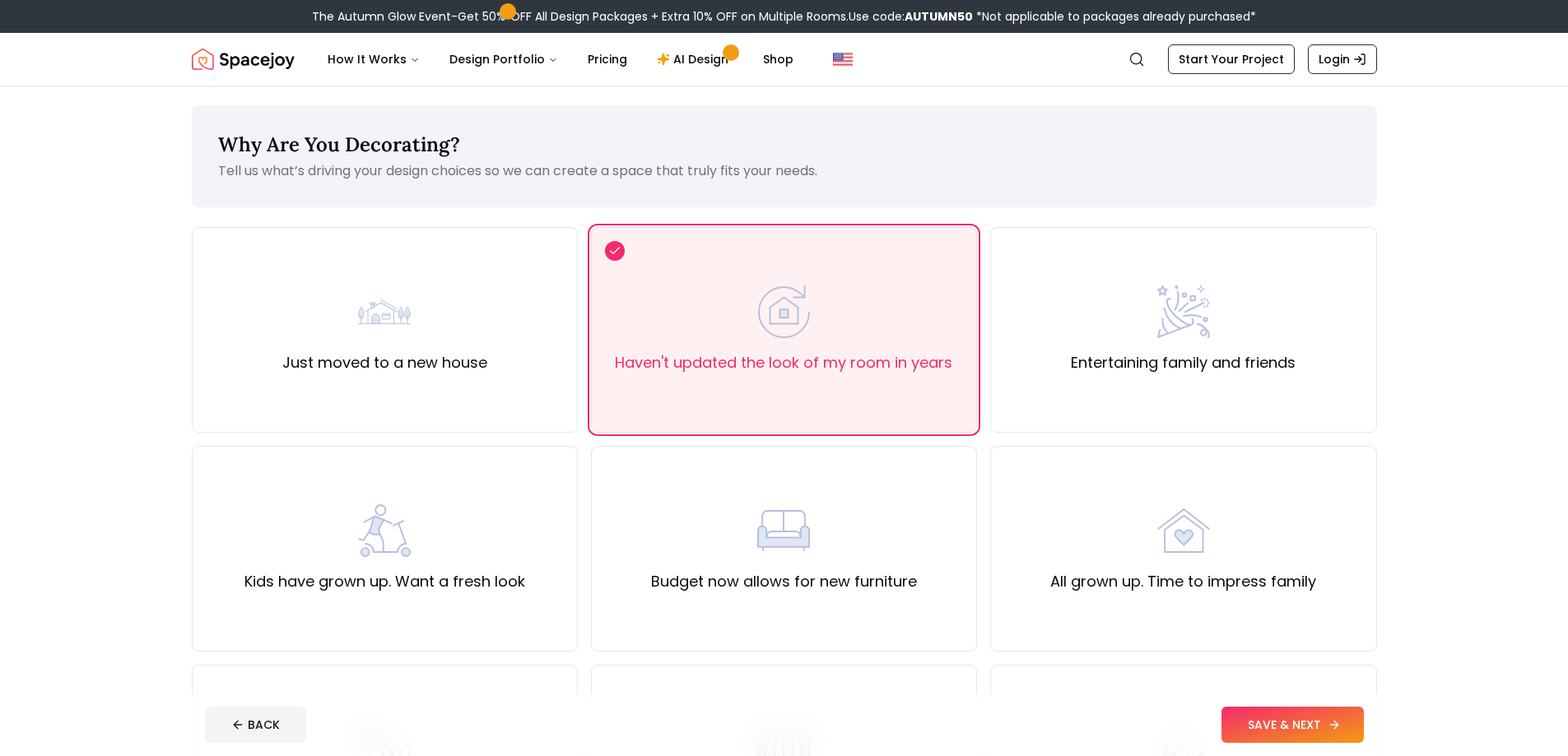
click at [1328, 713] on button "SAVE & NEXT" at bounding box center [1292, 724] width 143 height 36
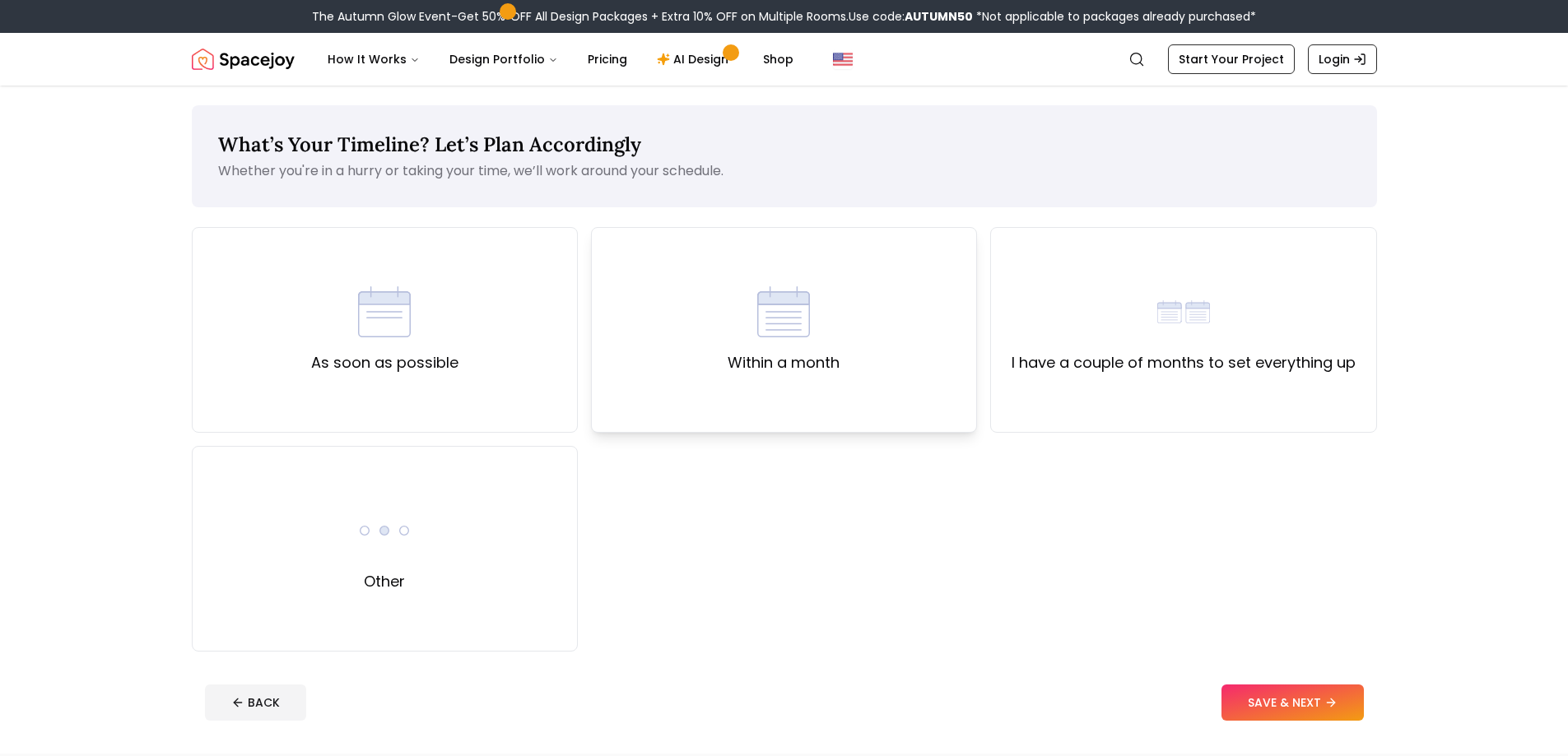
click at [713, 300] on div "Within a month" at bounding box center [784, 330] width 386 height 206
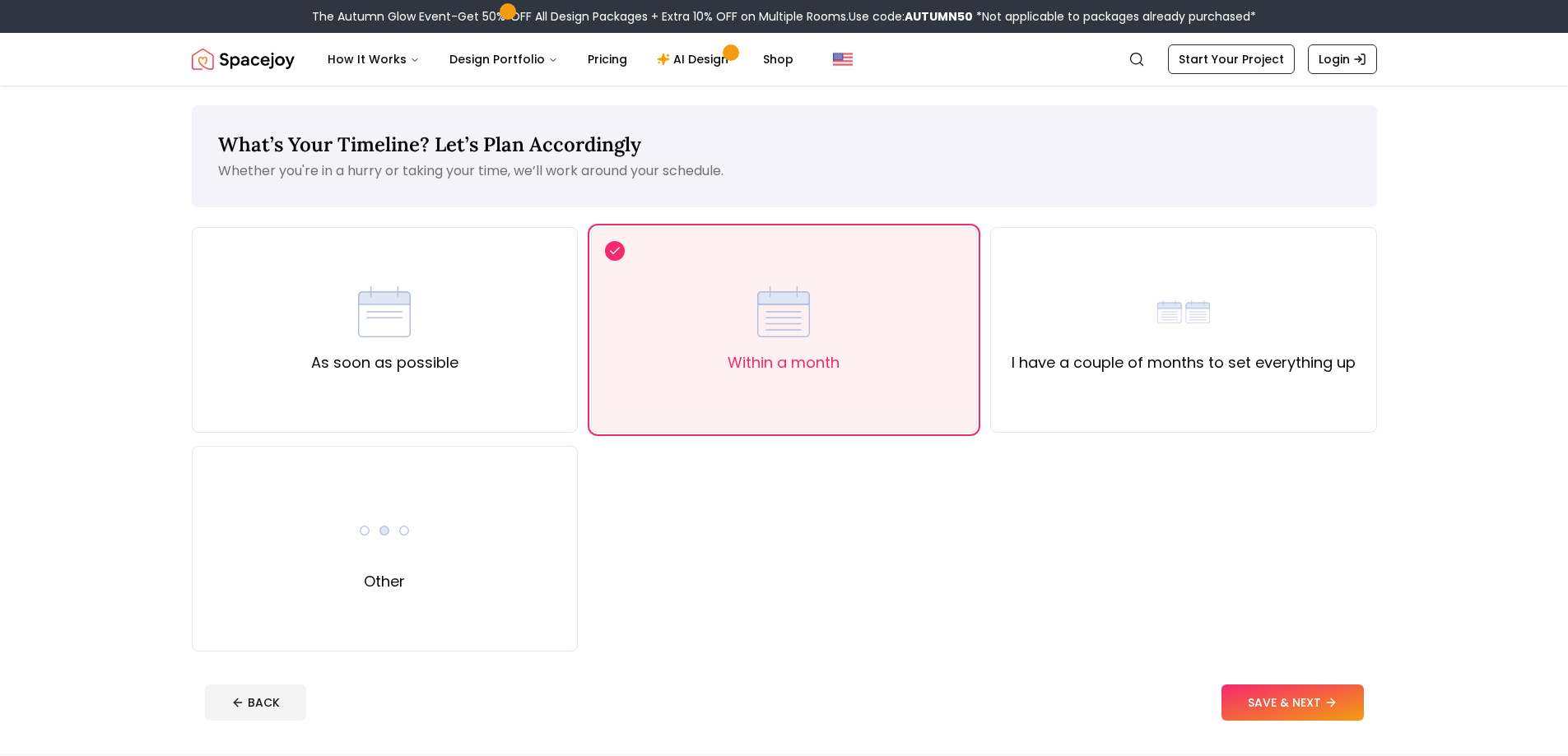
click at [1274, 705] on button "SAVE & NEXT" at bounding box center [1292, 702] width 143 height 36
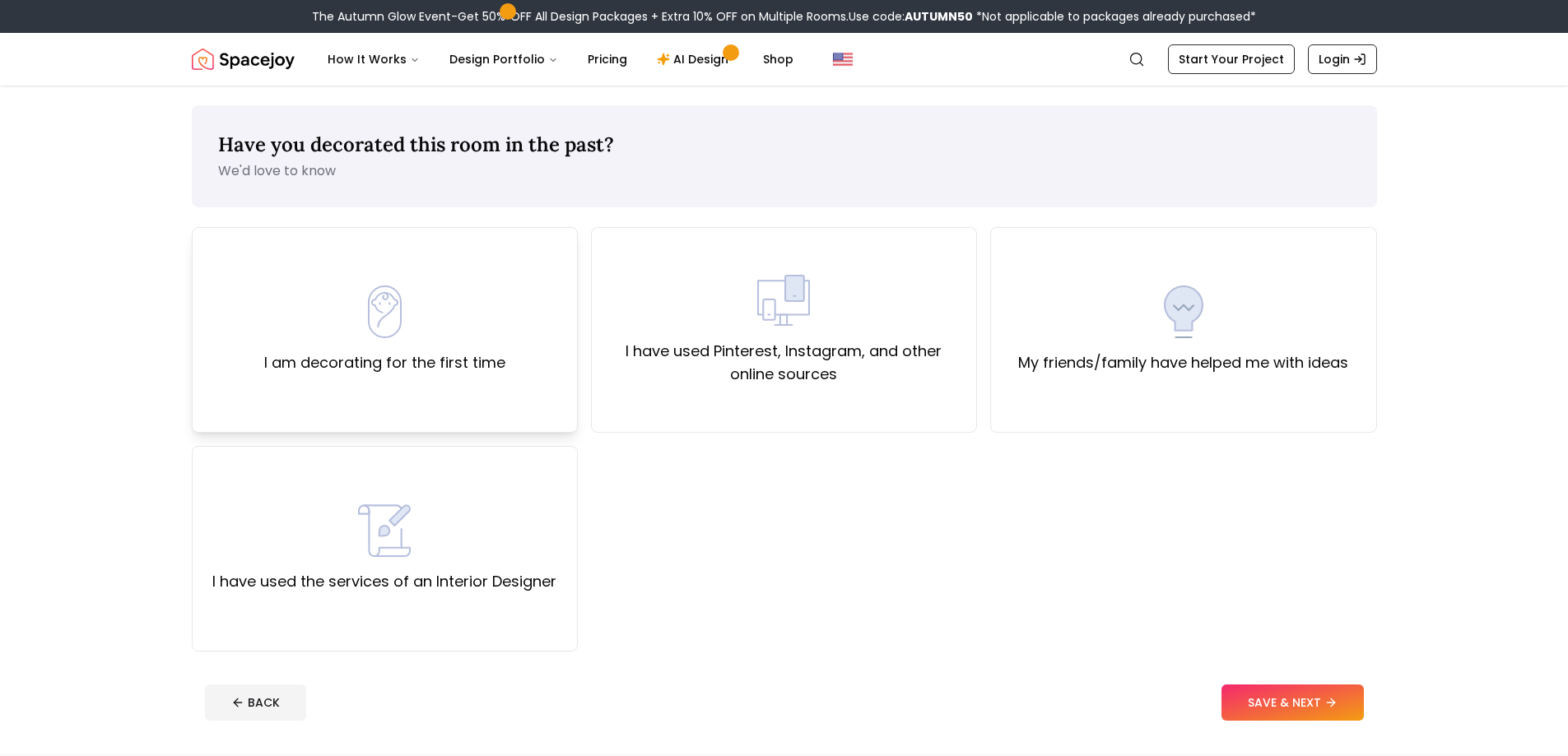
click at [346, 296] on div "I am decorating for the first time" at bounding box center [384, 330] width 241 height 89
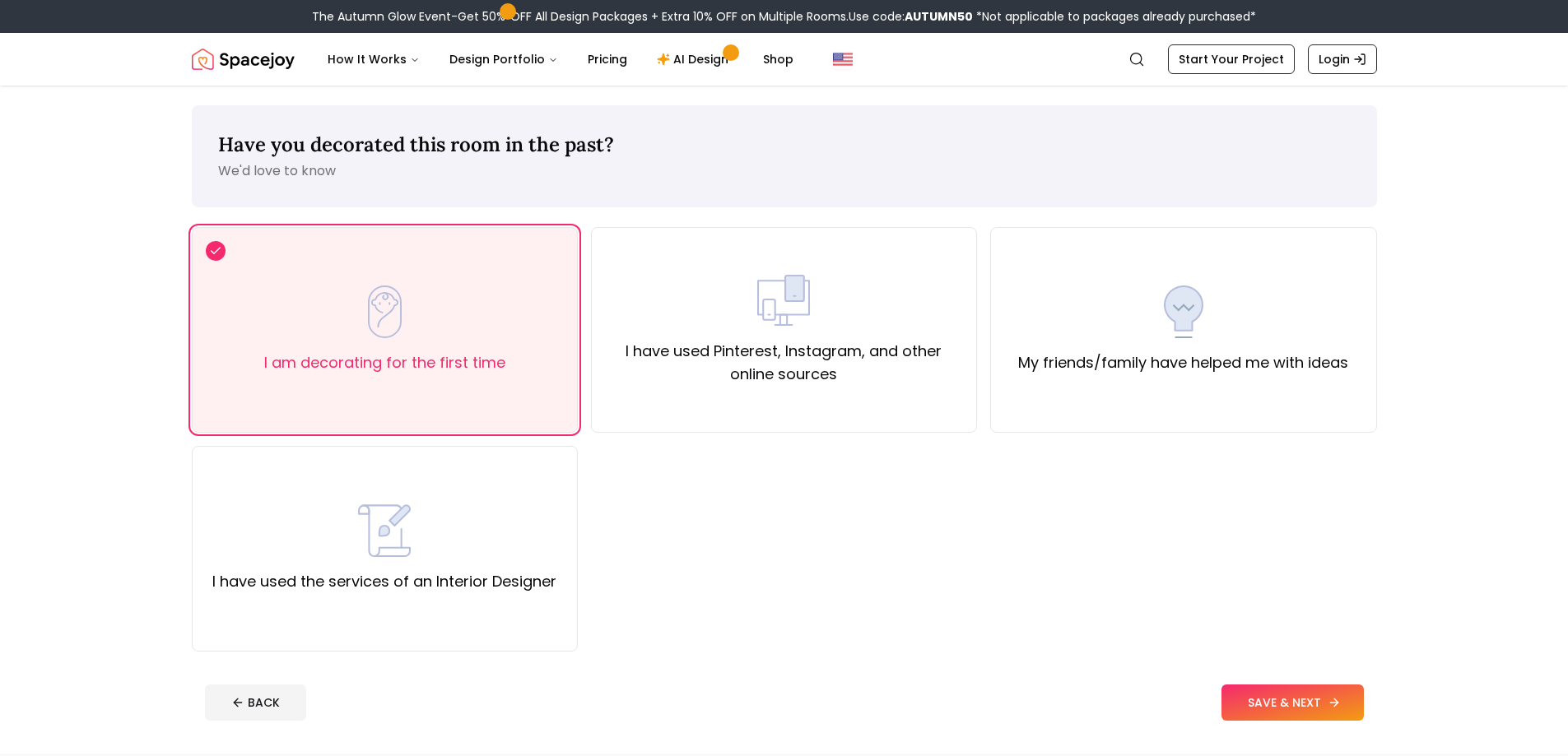
click at [1261, 704] on button "SAVE & NEXT" at bounding box center [1292, 702] width 143 height 36
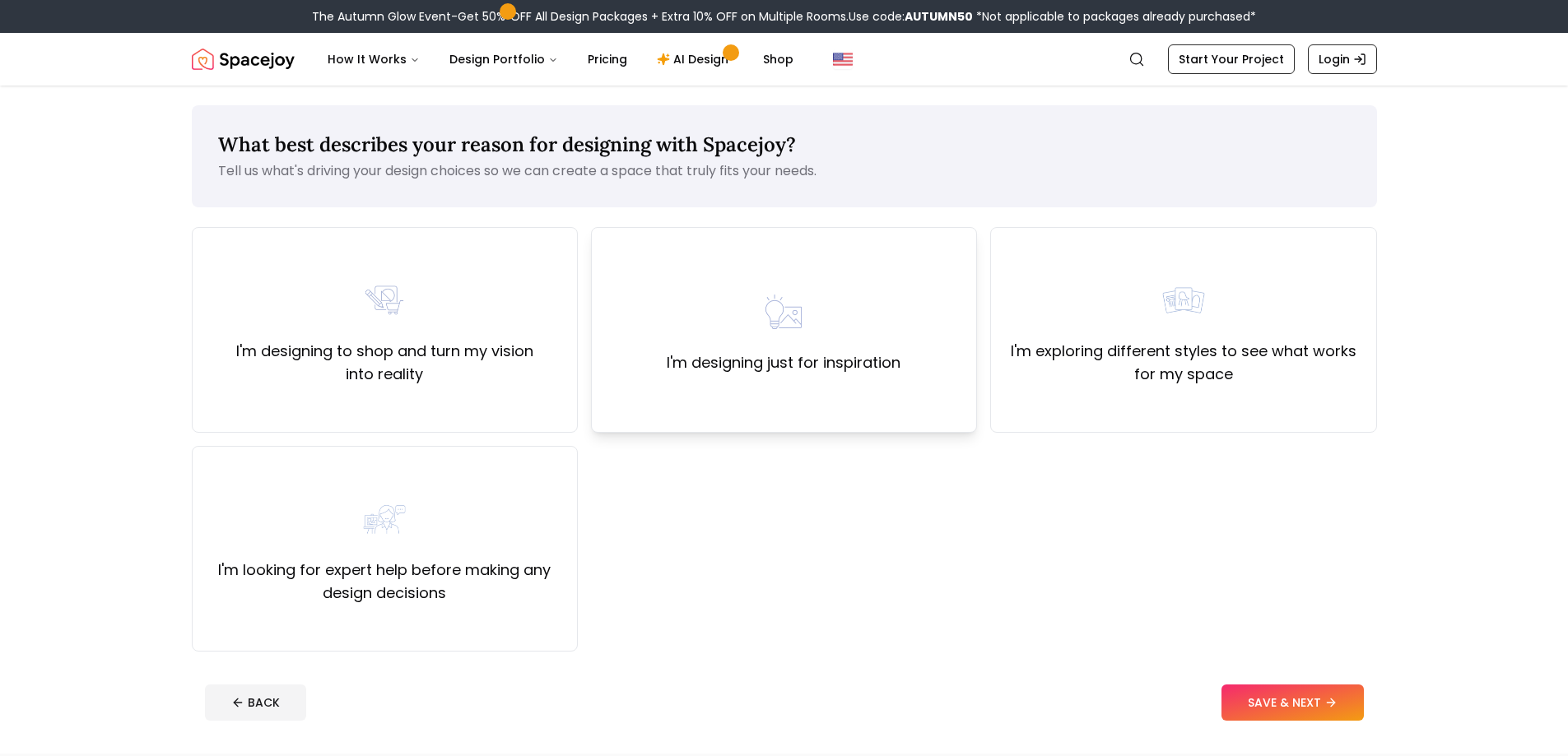
click at [825, 307] on div "I'm designing just for inspiration" at bounding box center [784, 330] width 234 height 89
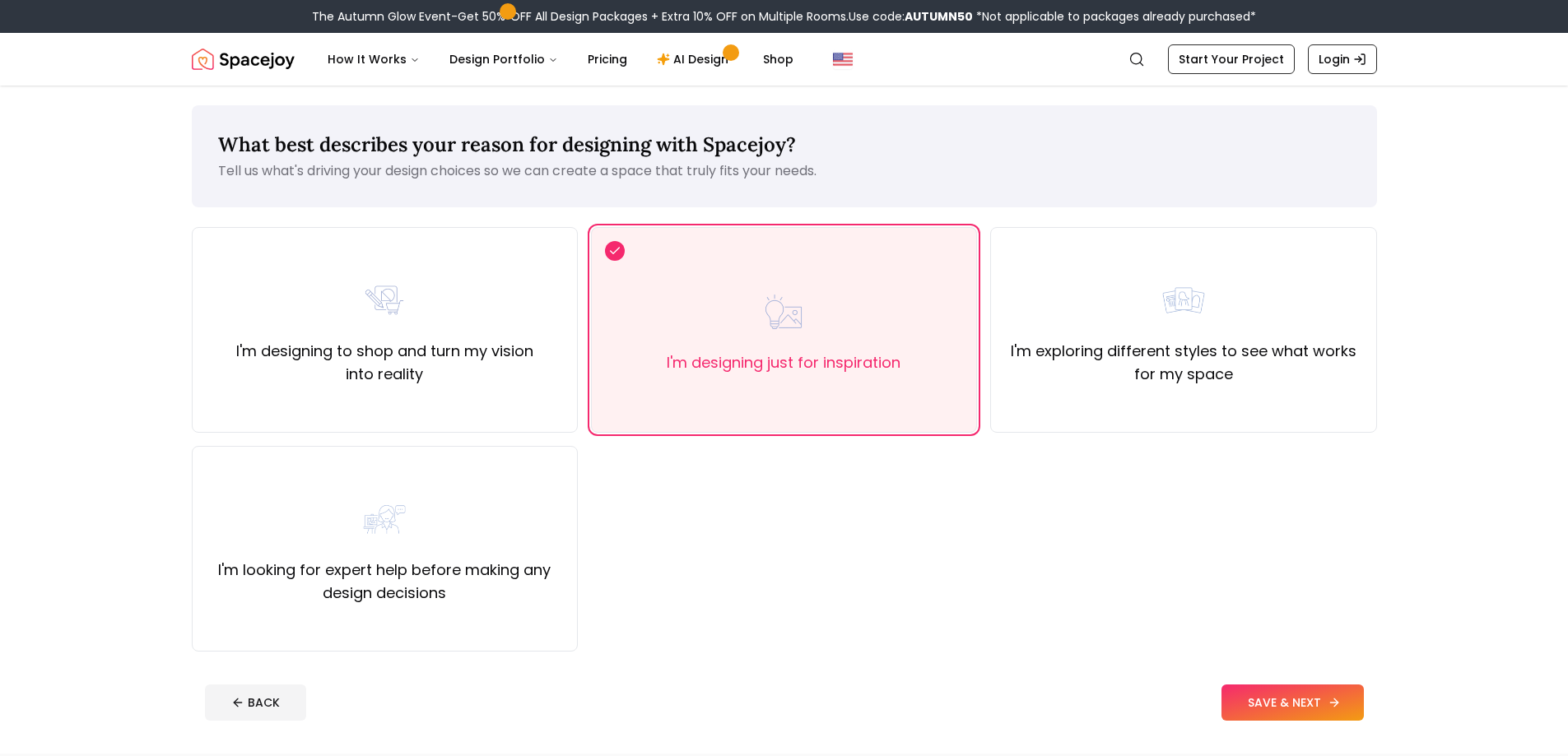
click at [1303, 693] on button "SAVE & NEXT" at bounding box center [1292, 702] width 143 height 36
